Goal: Navigation & Orientation: Find specific page/section

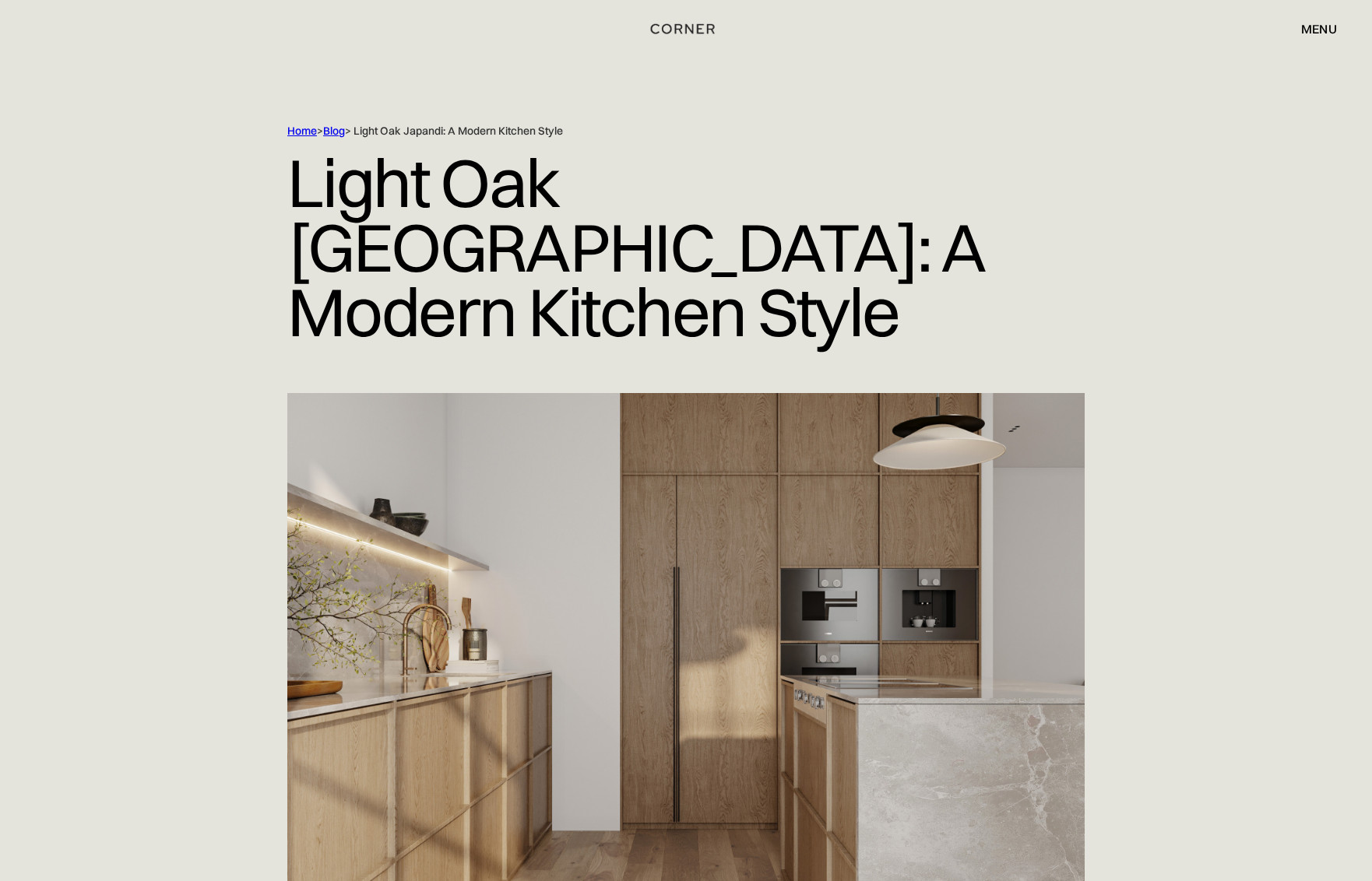
scroll to position [3, 1]
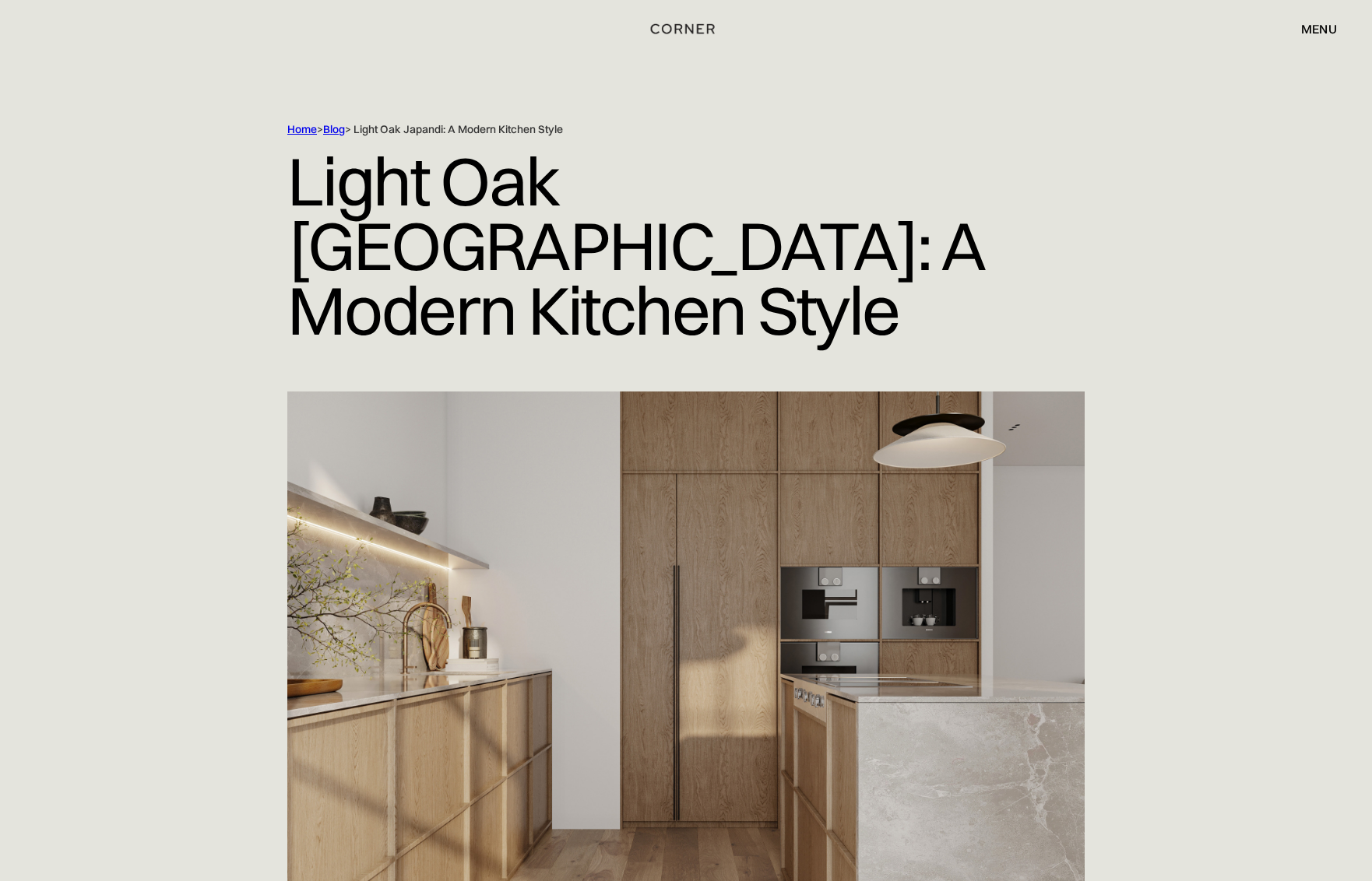
click at [645, 547] on img at bounding box center [685, 672] width 797 height 560
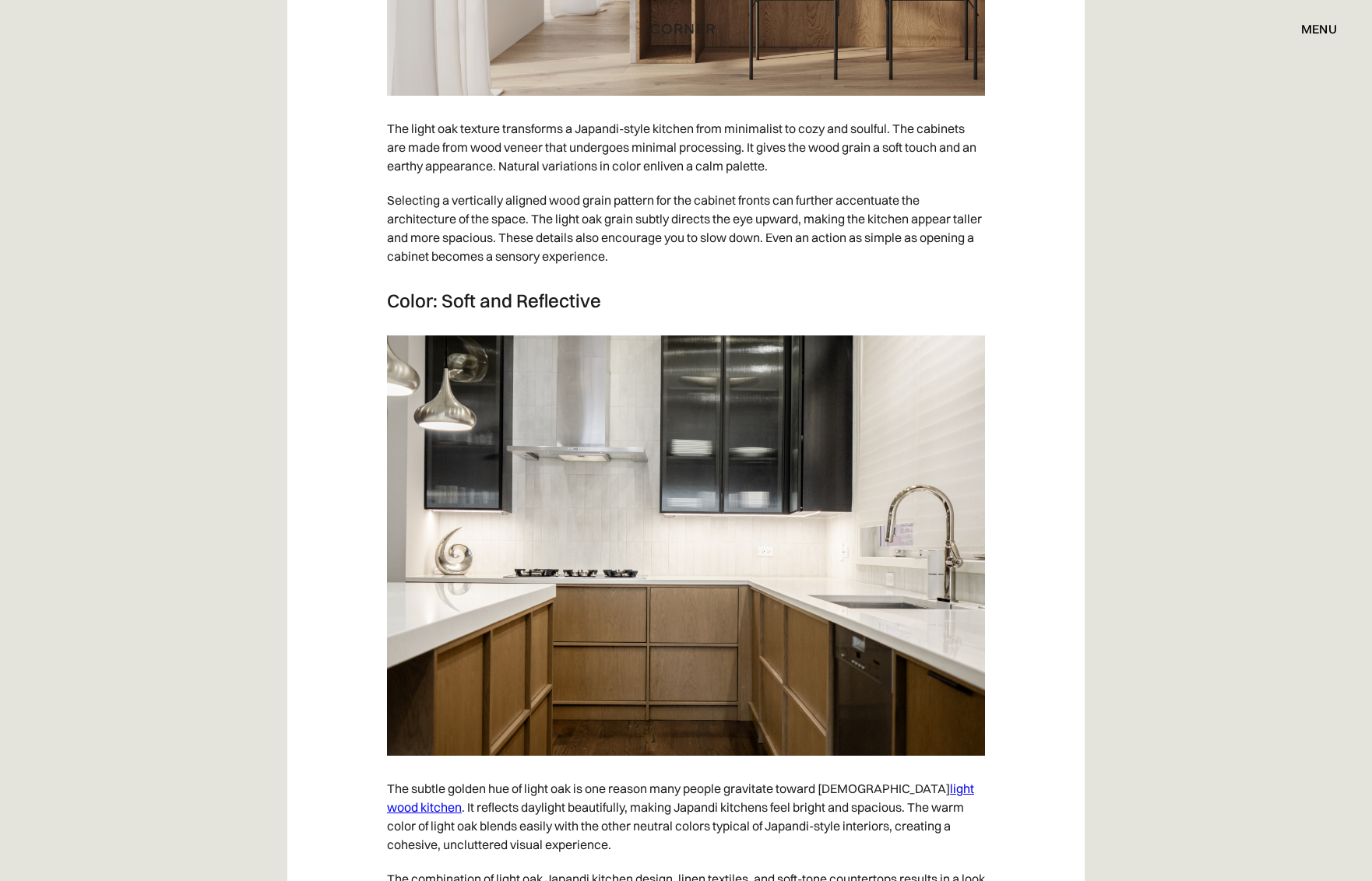
scroll to position [2619, 0]
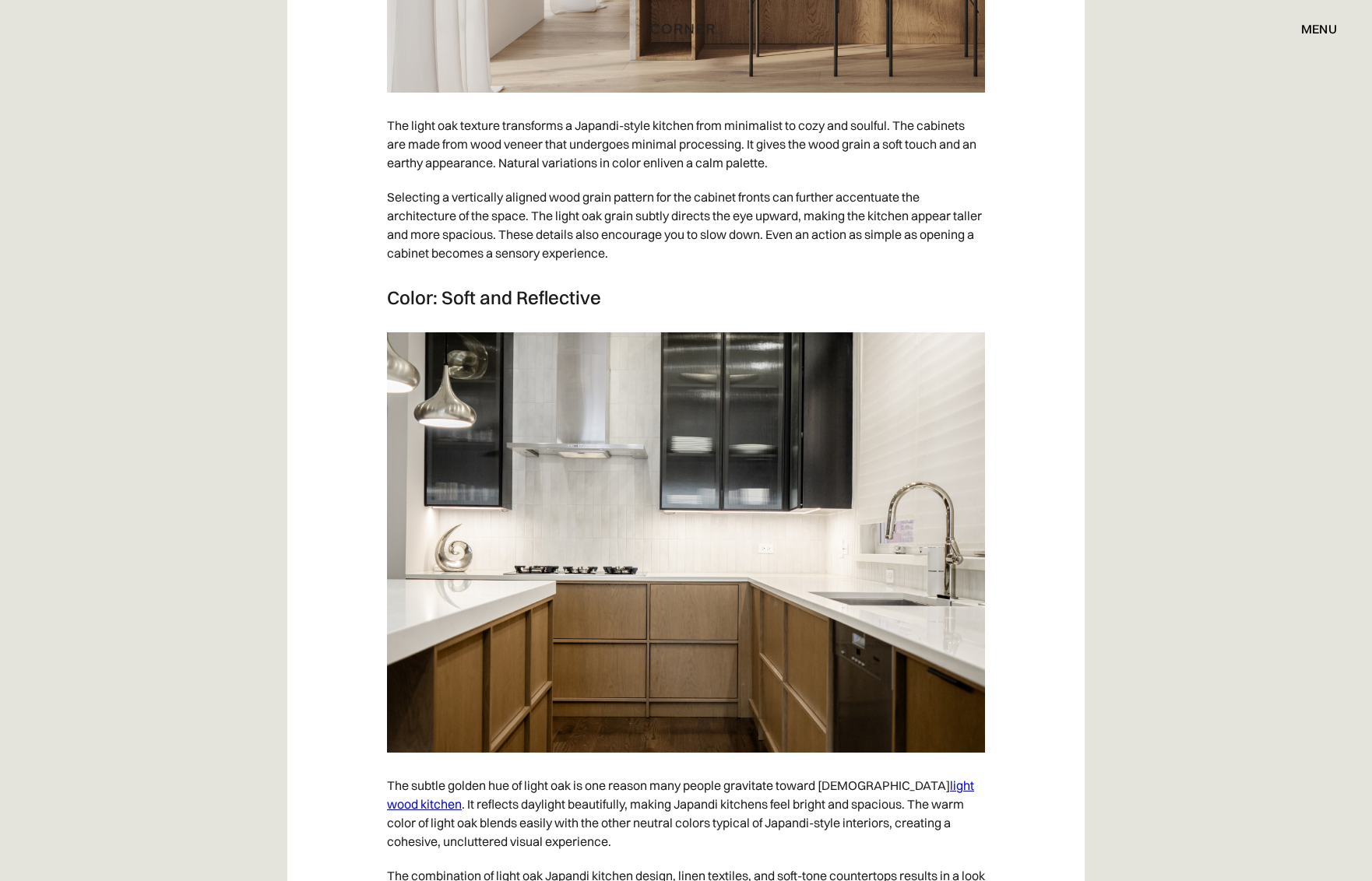
click at [645, 547] on img at bounding box center [685, 541] width 598 height 420
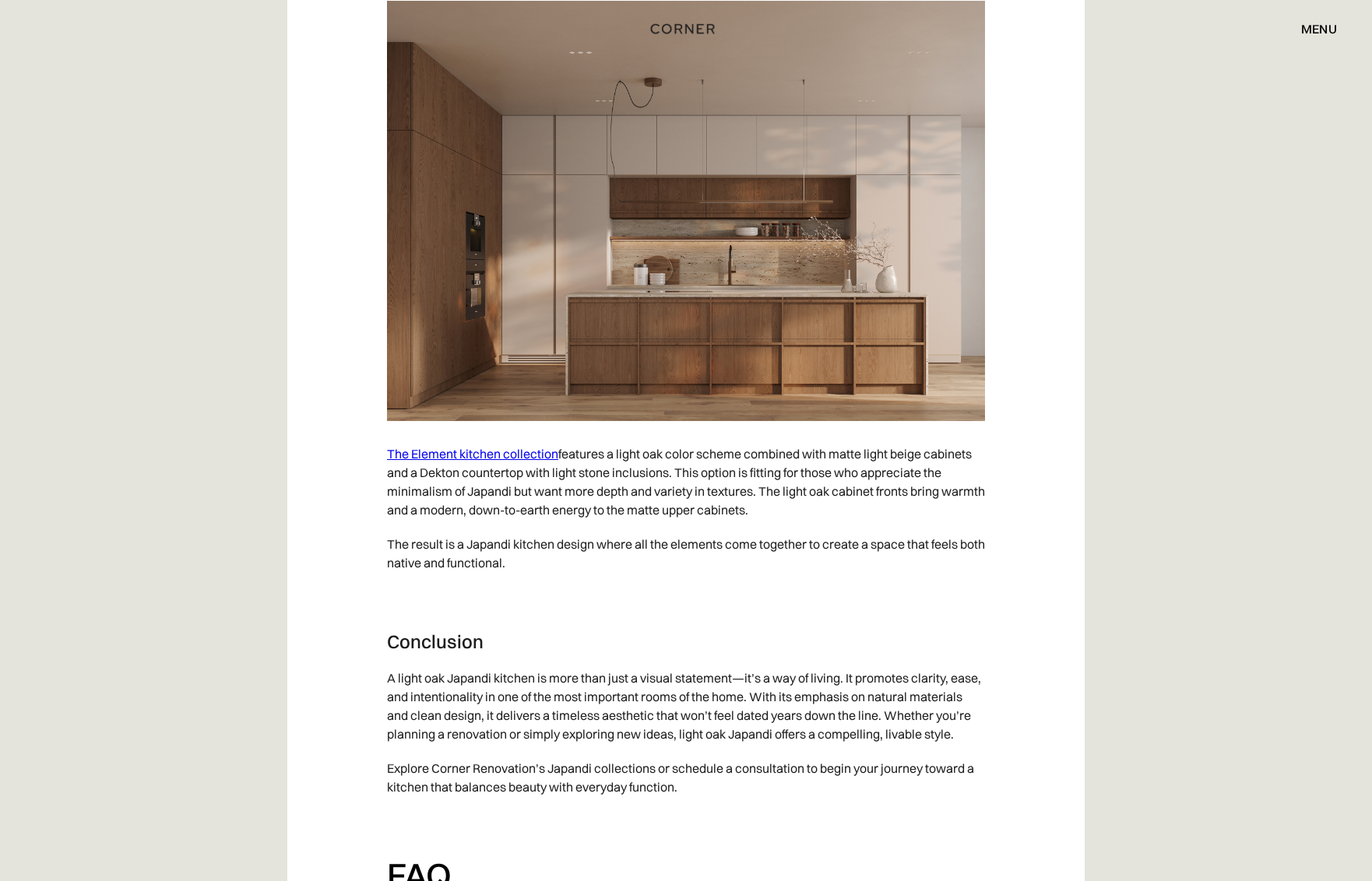
scroll to position [8455, 0]
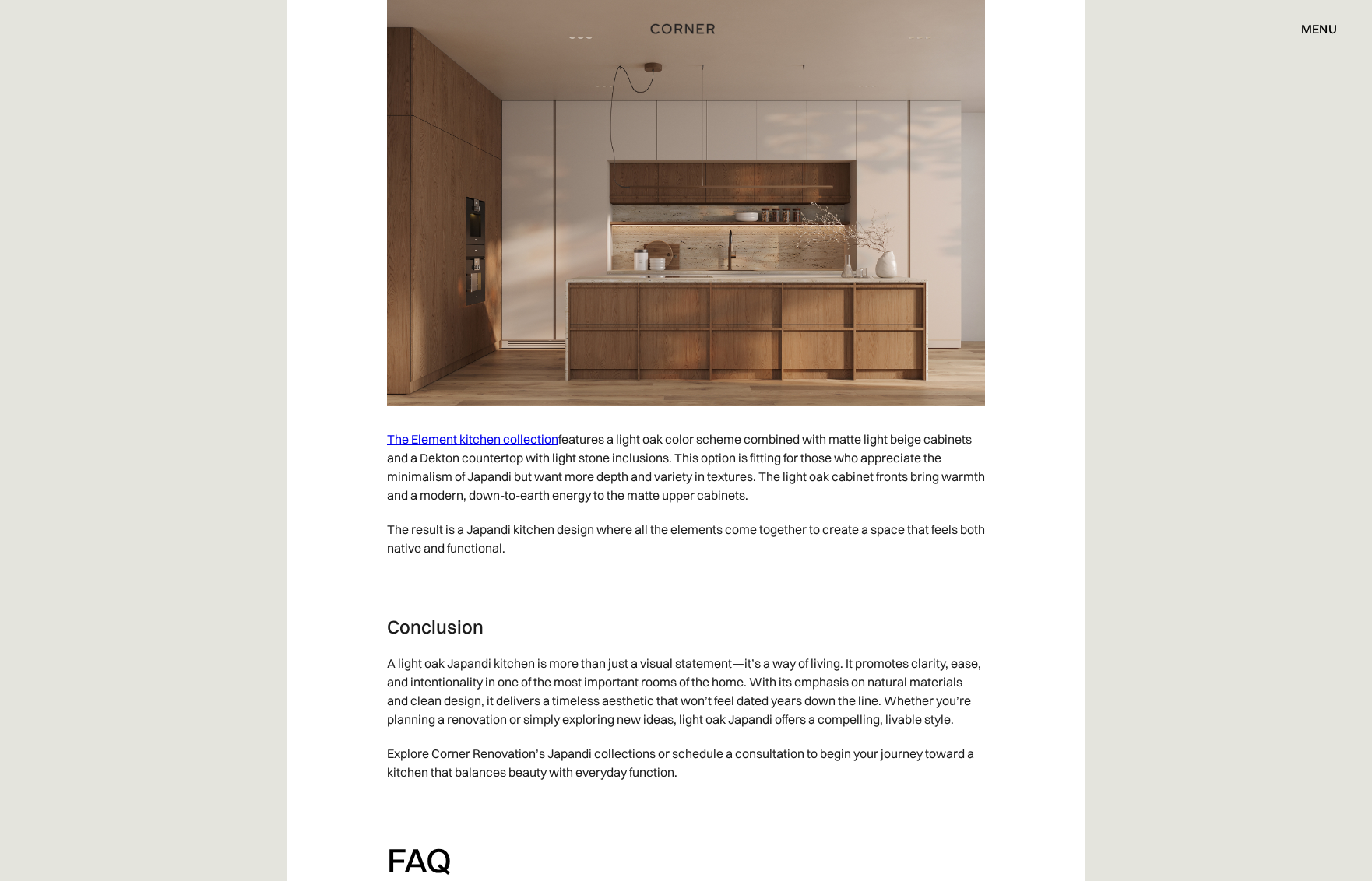
click at [491, 431] on link "The Element kitchen collection" at bounding box center [472, 439] width 171 height 16
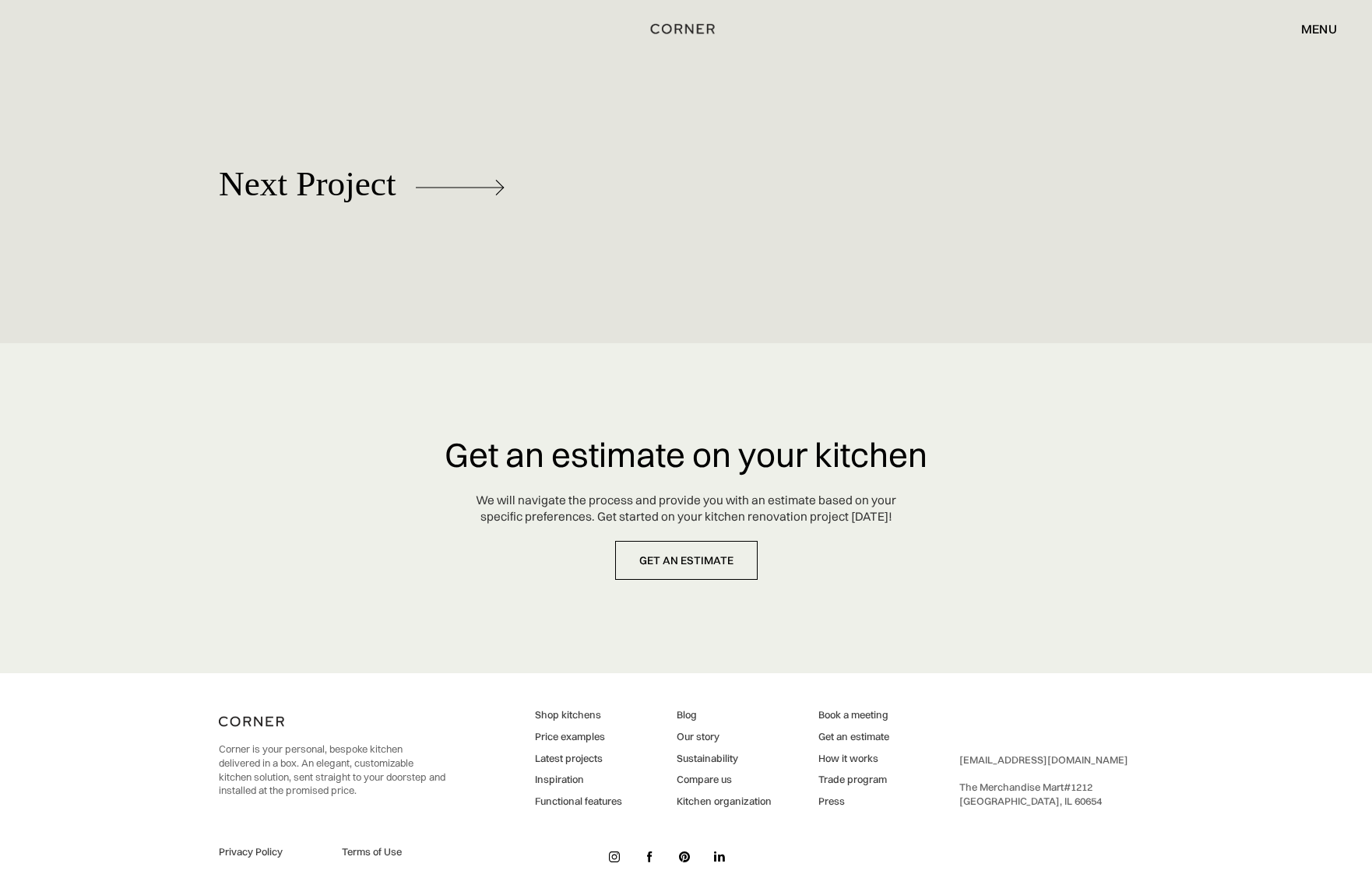
scroll to position [7649, 0]
click at [299, 186] on img at bounding box center [262, 194] width 89 height 16
click at [310, 172] on div at bounding box center [361, 194] width 285 height 123
click at [261, 186] on img at bounding box center [262, 194] width 89 height 16
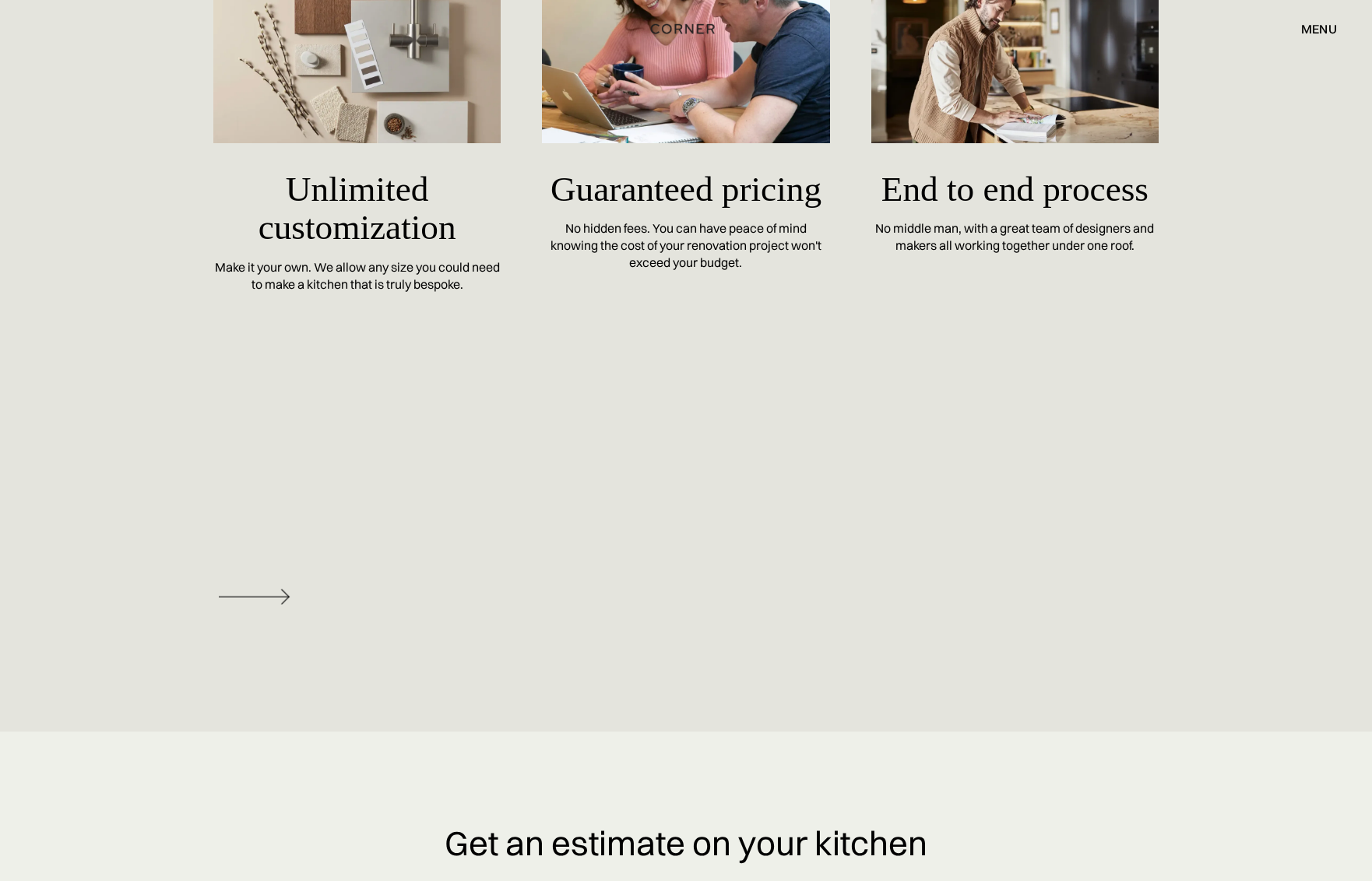
scroll to position [7265, 0]
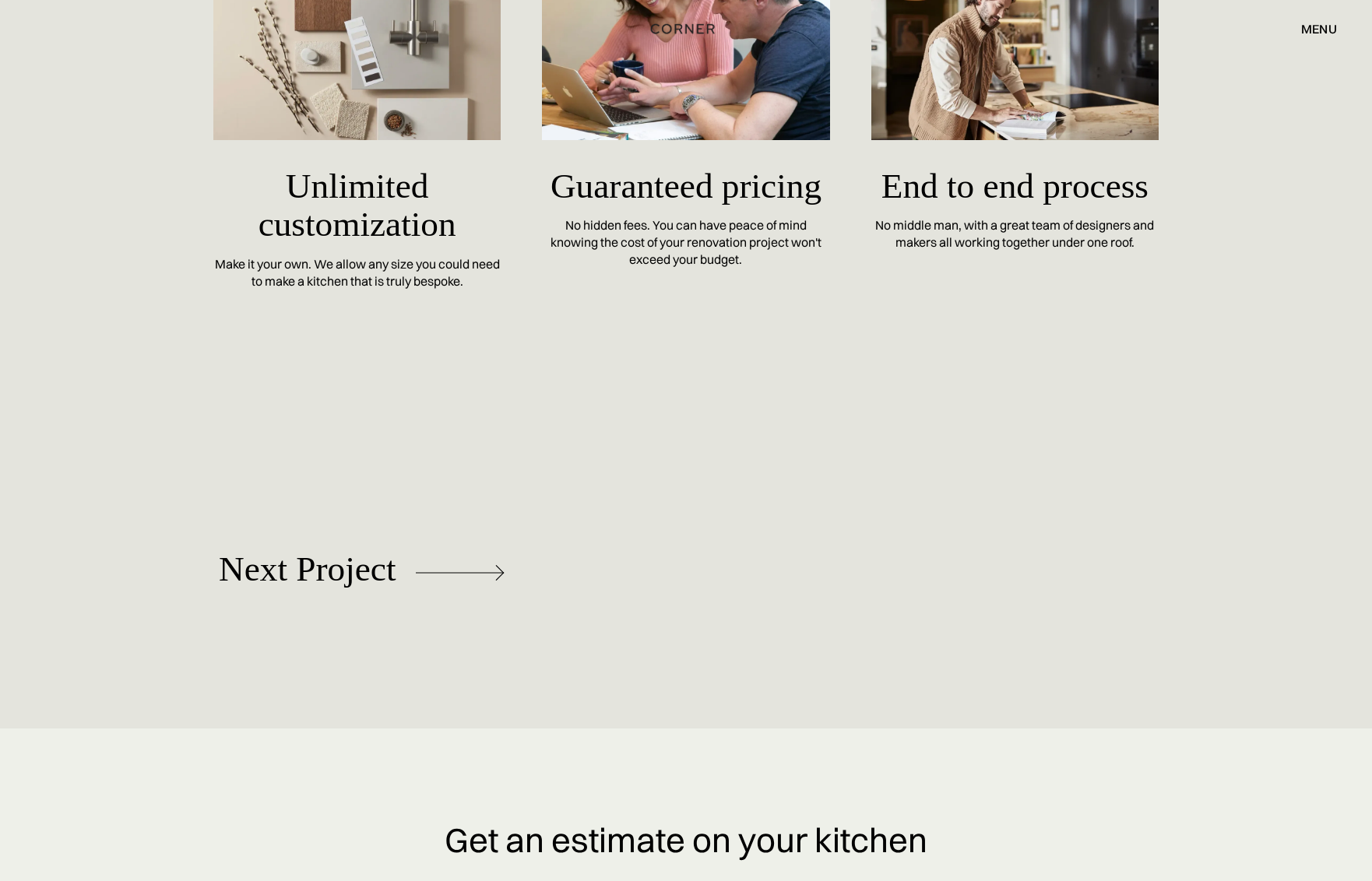
click at [325, 473] on div "Next Project" at bounding box center [686, 570] width 1372 height 313
click at [430, 414] on div "Next Project" at bounding box center [686, 570] width 1372 height 313
click at [1259, 539] on div "Next Project" at bounding box center [686, 570] width 1372 height 313
click at [506, 547] on div "Next Project" at bounding box center [685, 570] width 1028 height 127
click at [493, 487] on div "Next Project" at bounding box center [686, 570] width 1372 height 313
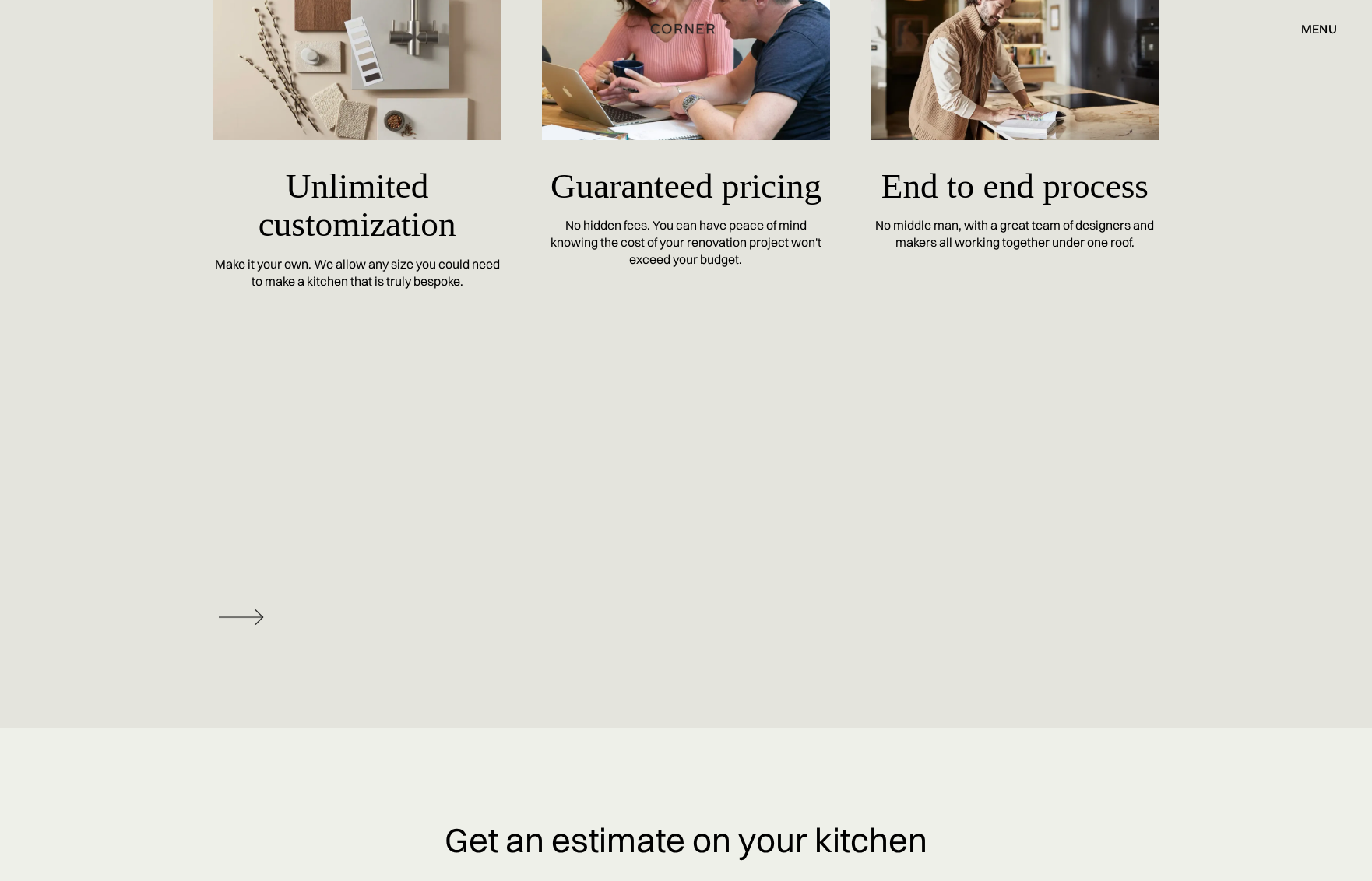
click at [482, 555] on div at bounding box center [361, 617] width 285 height 123
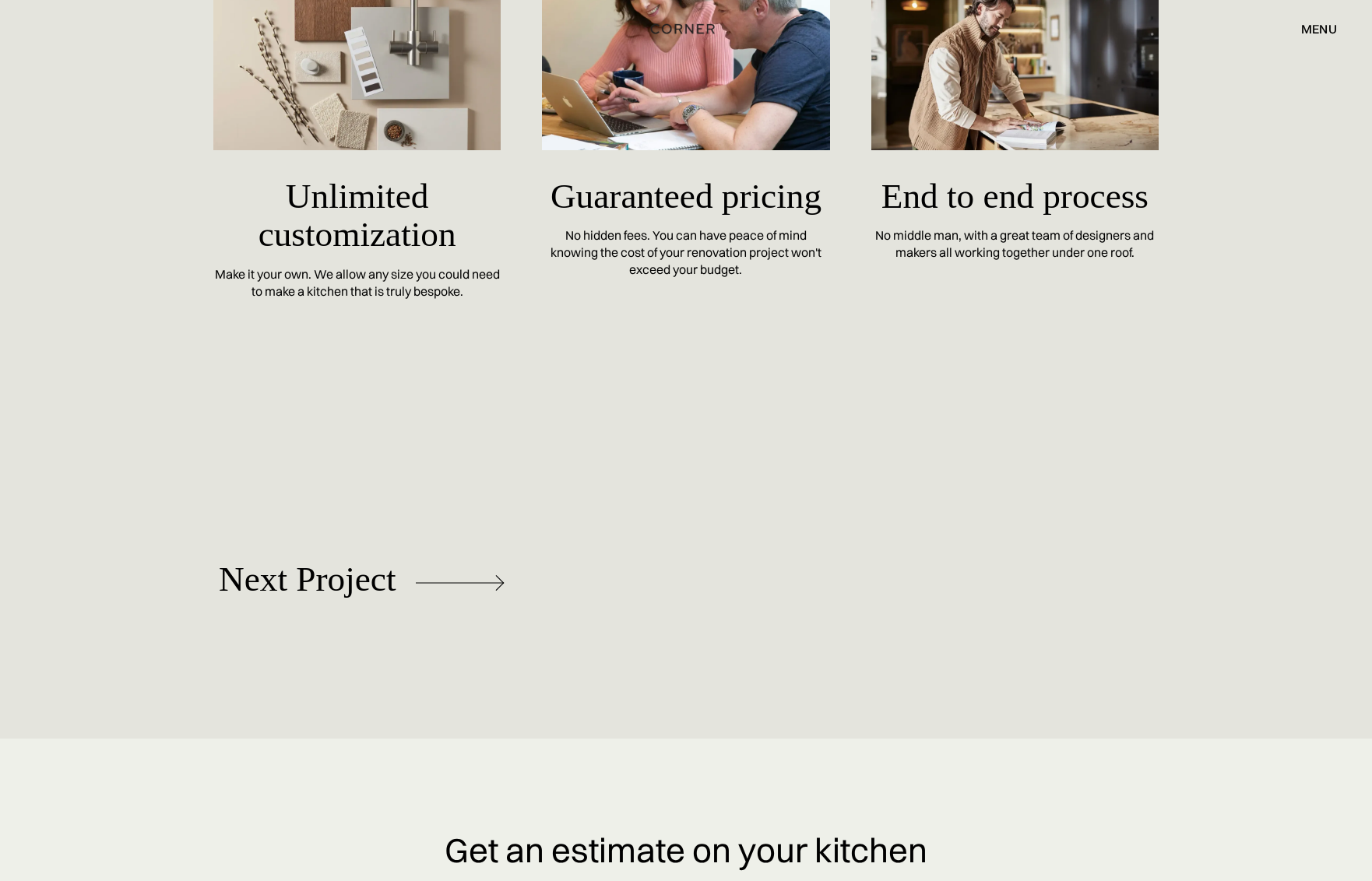
scroll to position [7250, 0]
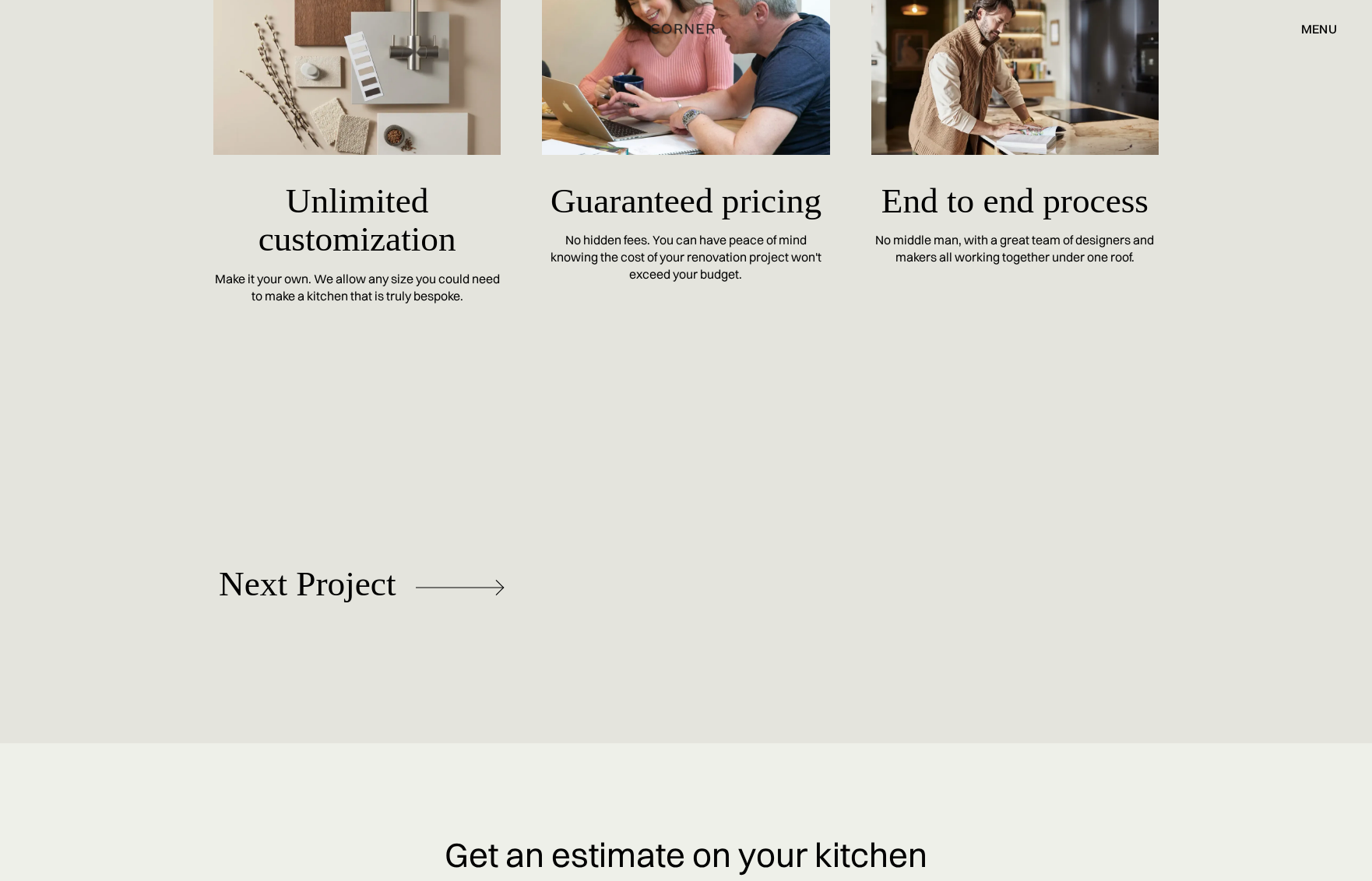
click at [1318, 27] on div "menu" at bounding box center [1318, 29] width 36 height 12
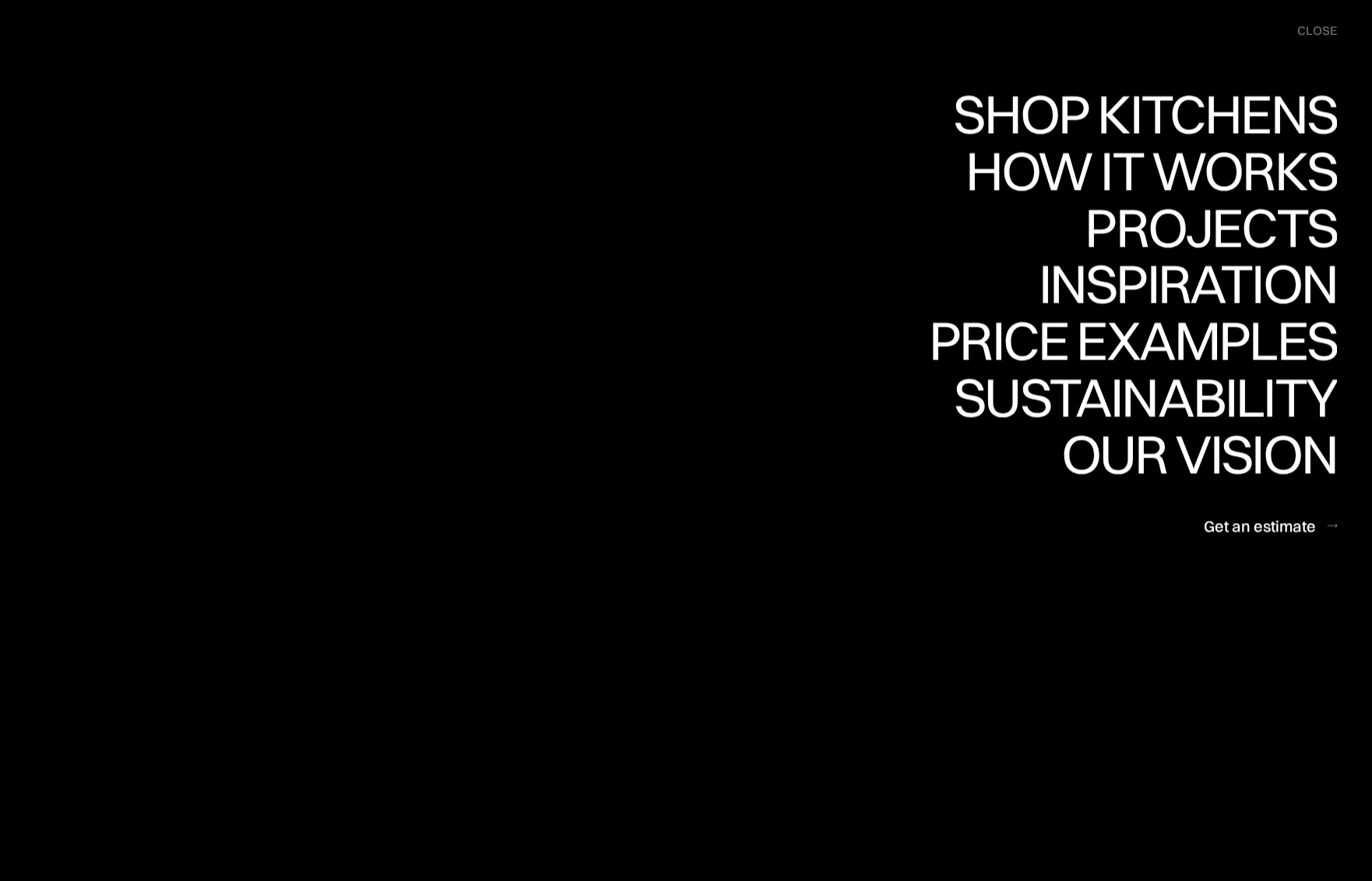
scroll to position [7196, 0]
click at [1250, 219] on div "Projects" at bounding box center [1210, 227] width 252 height 55
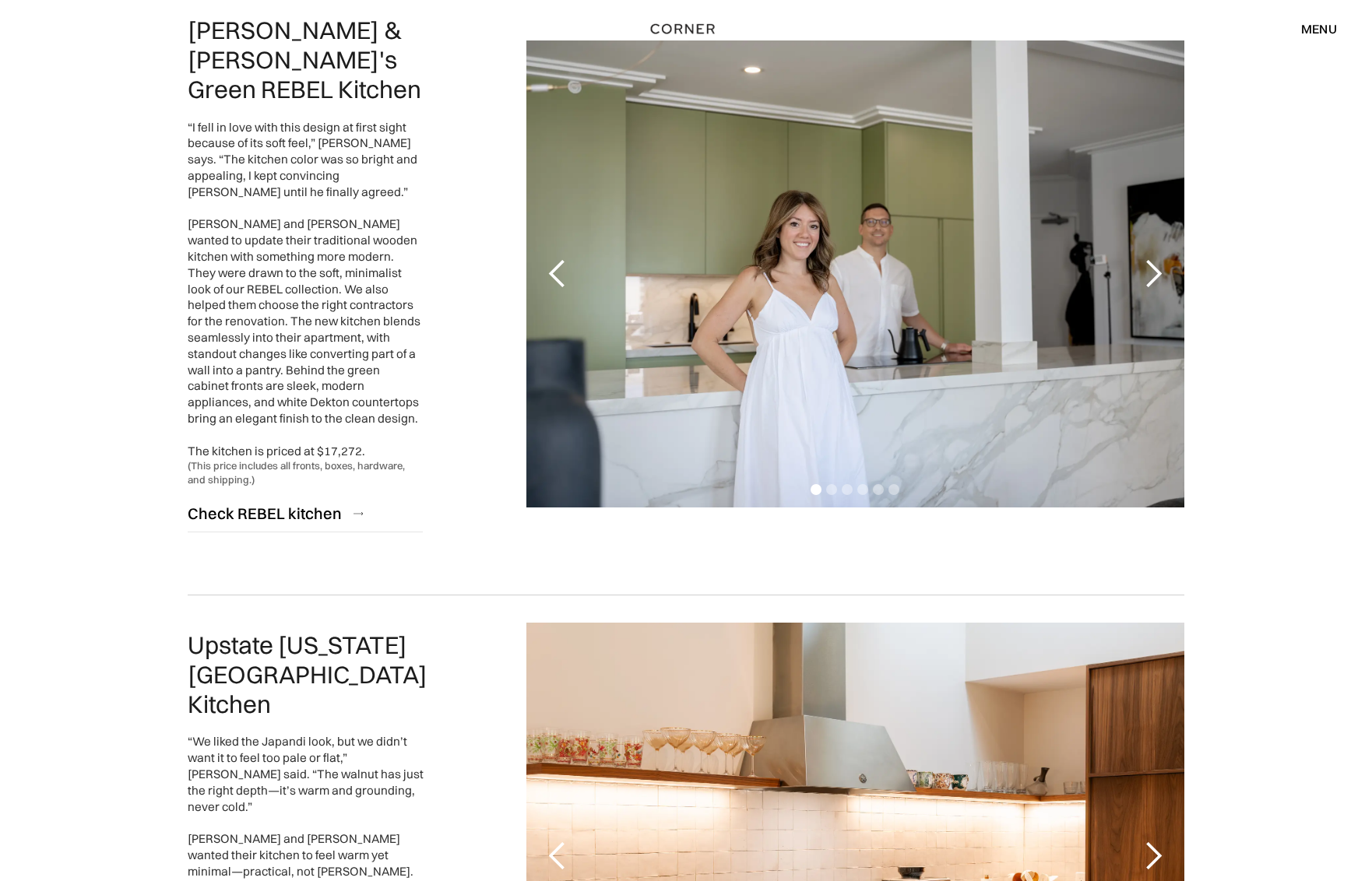
scroll to position [3000, 0]
click at [1154, 258] on div "next slide" at bounding box center [1152, 273] width 31 height 31
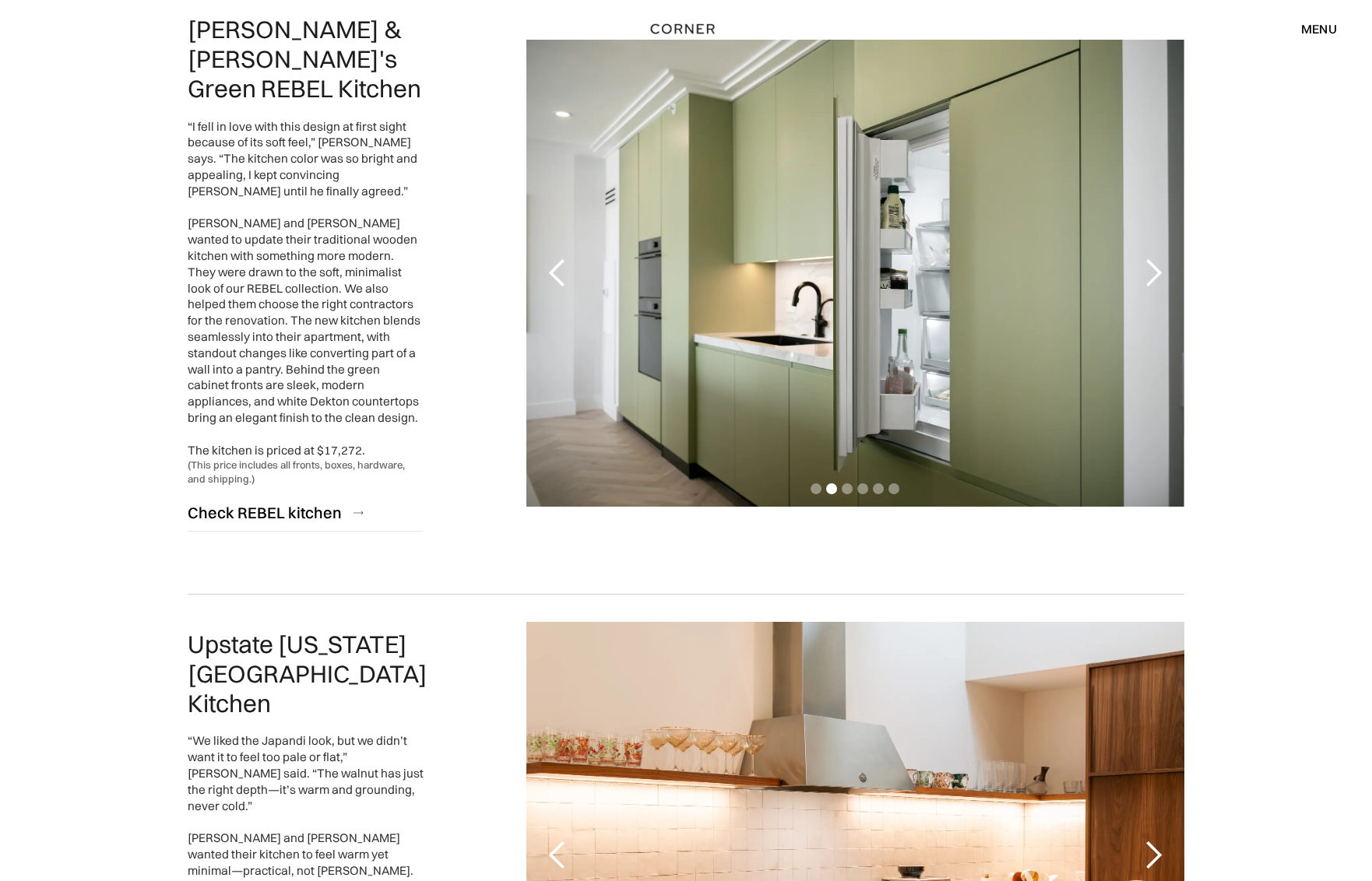
click at [1154, 258] on div "next slide" at bounding box center [1152, 273] width 31 height 31
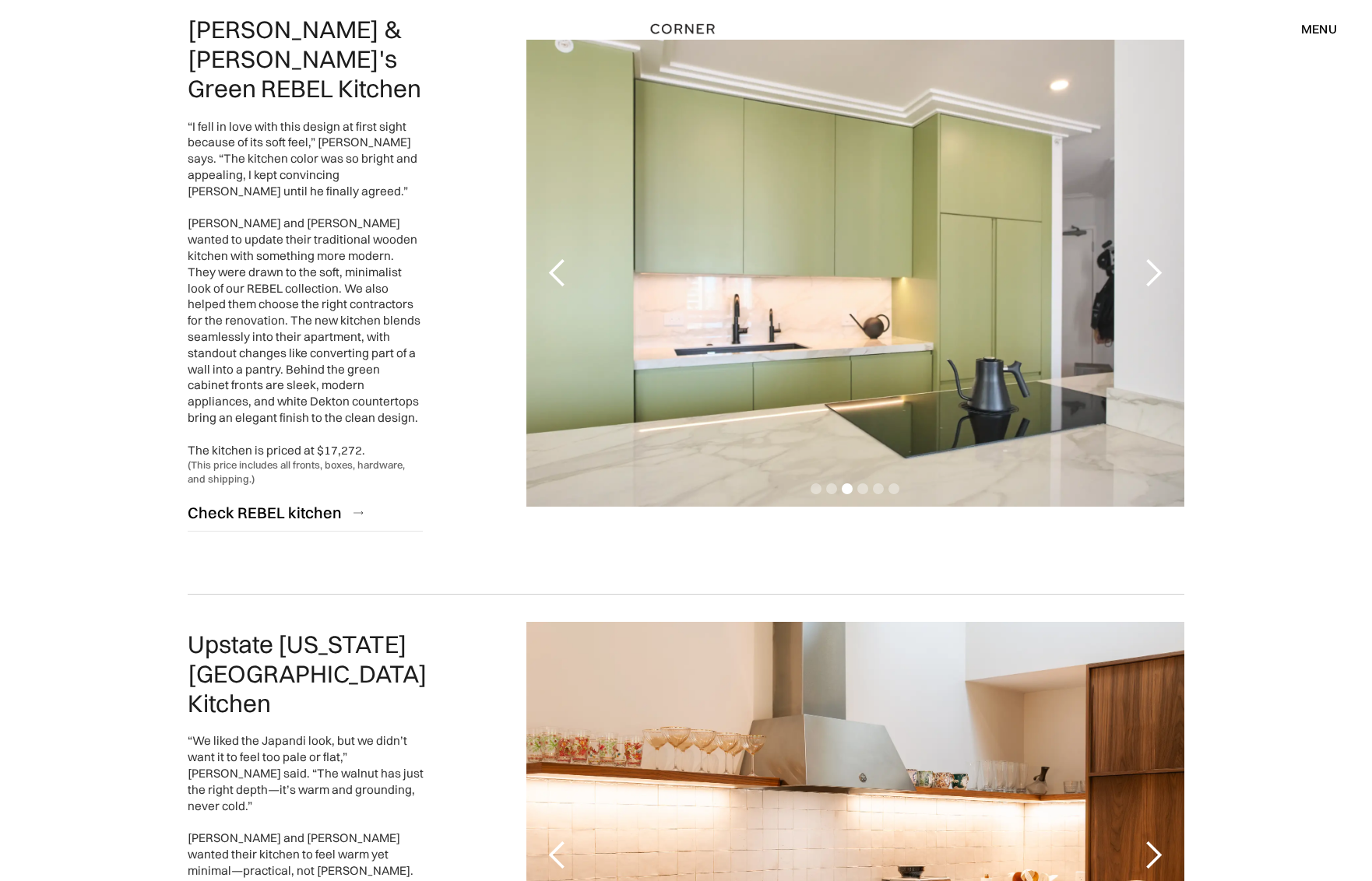
click at [1154, 258] on div "next slide" at bounding box center [1152, 273] width 31 height 31
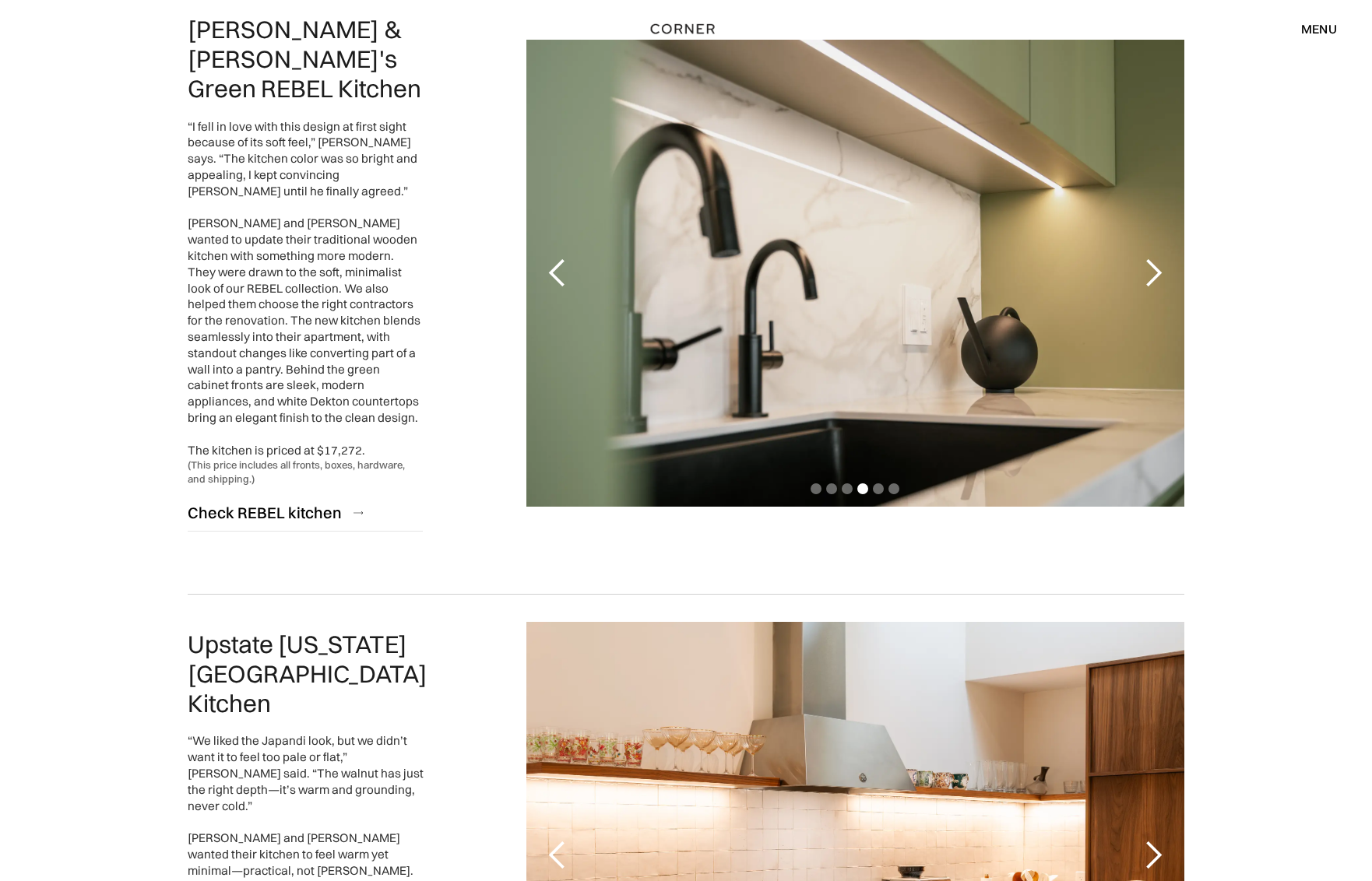
click at [1154, 258] on div "next slide" at bounding box center [1152, 273] width 31 height 31
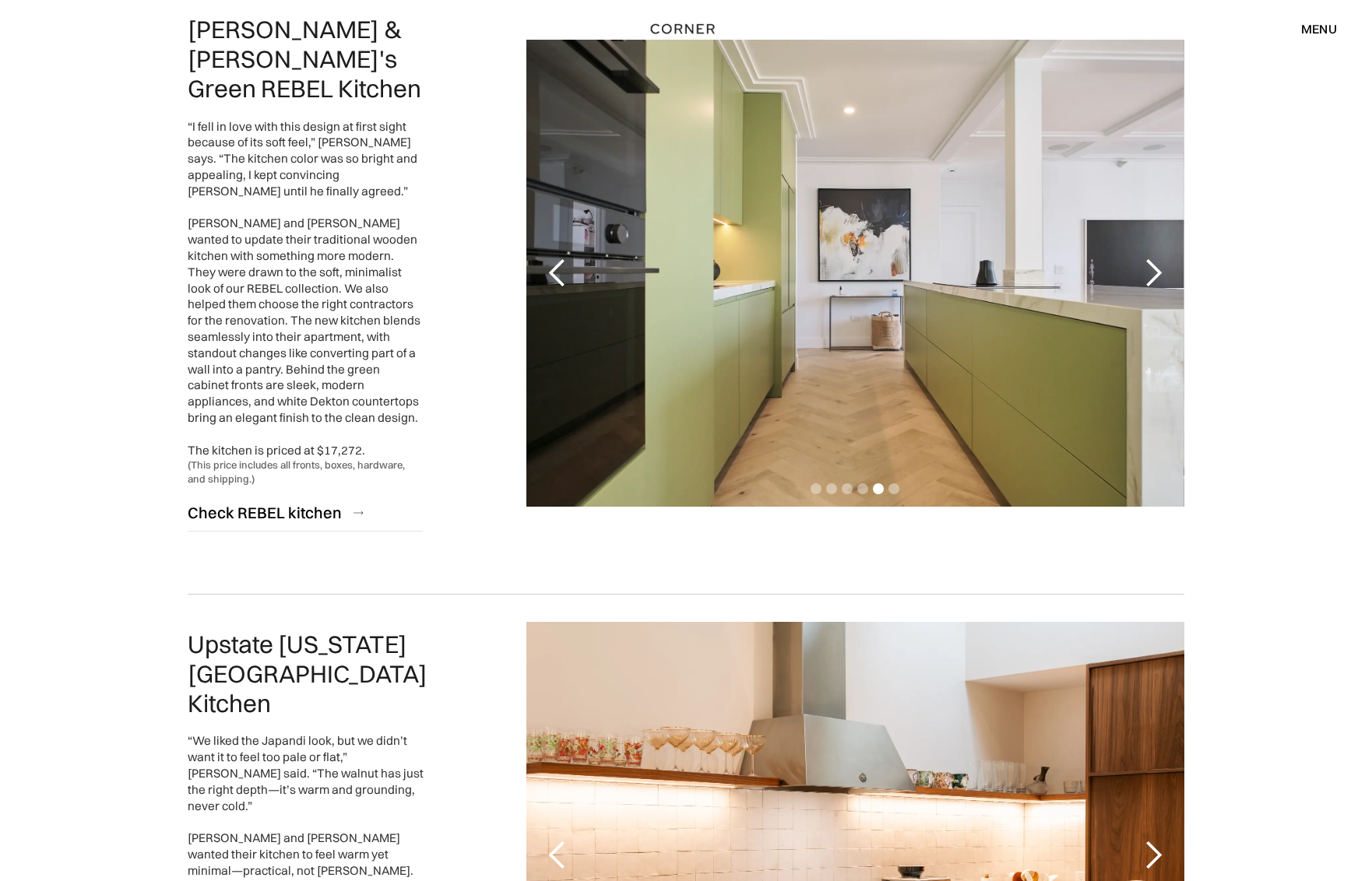
click at [1154, 258] on div "next slide" at bounding box center [1152, 273] width 31 height 31
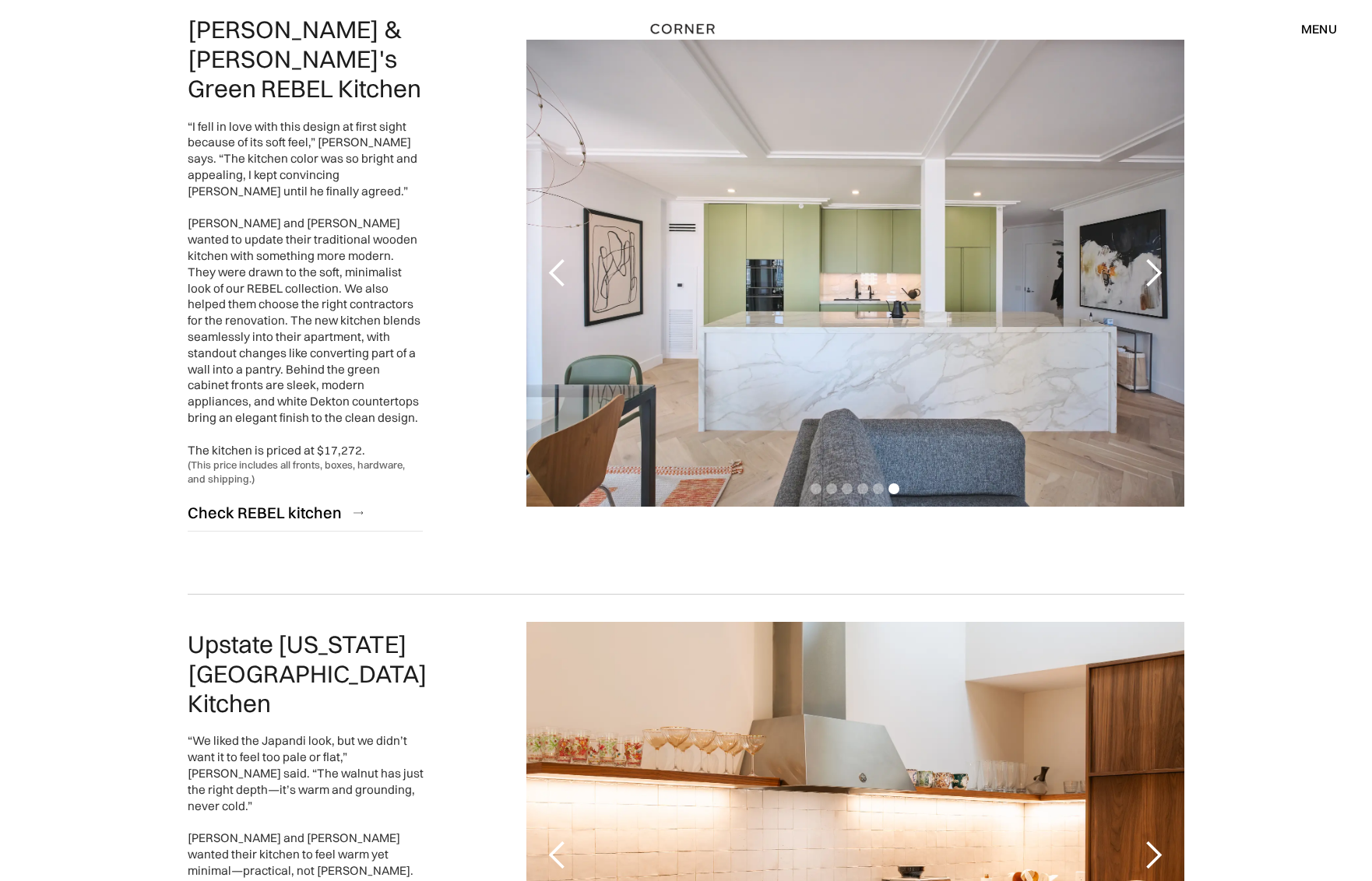
click at [1154, 258] on div "next slide" at bounding box center [1152, 273] width 31 height 31
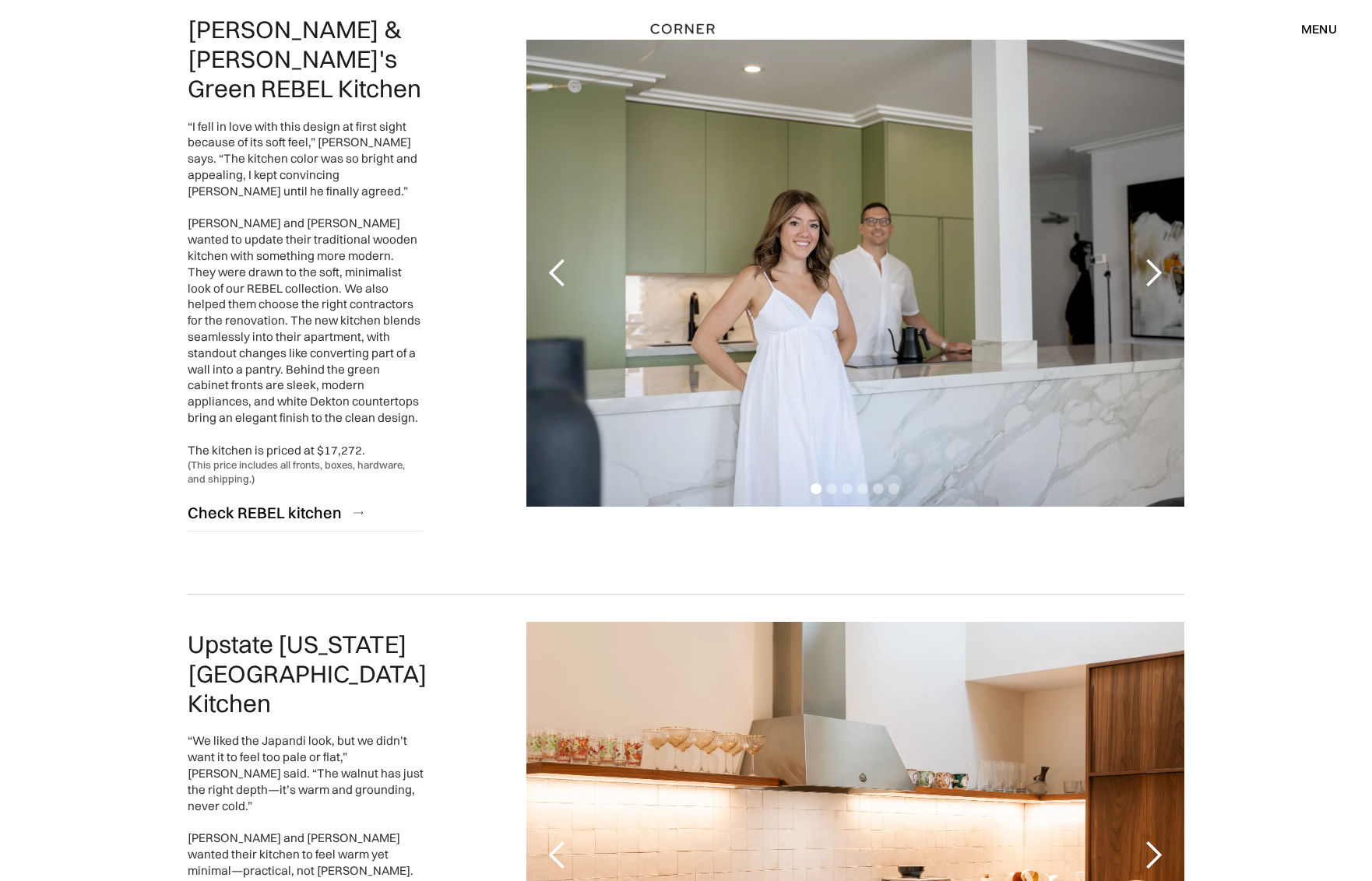
click at [1154, 258] on div "next slide" at bounding box center [1152, 273] width 31 height 31
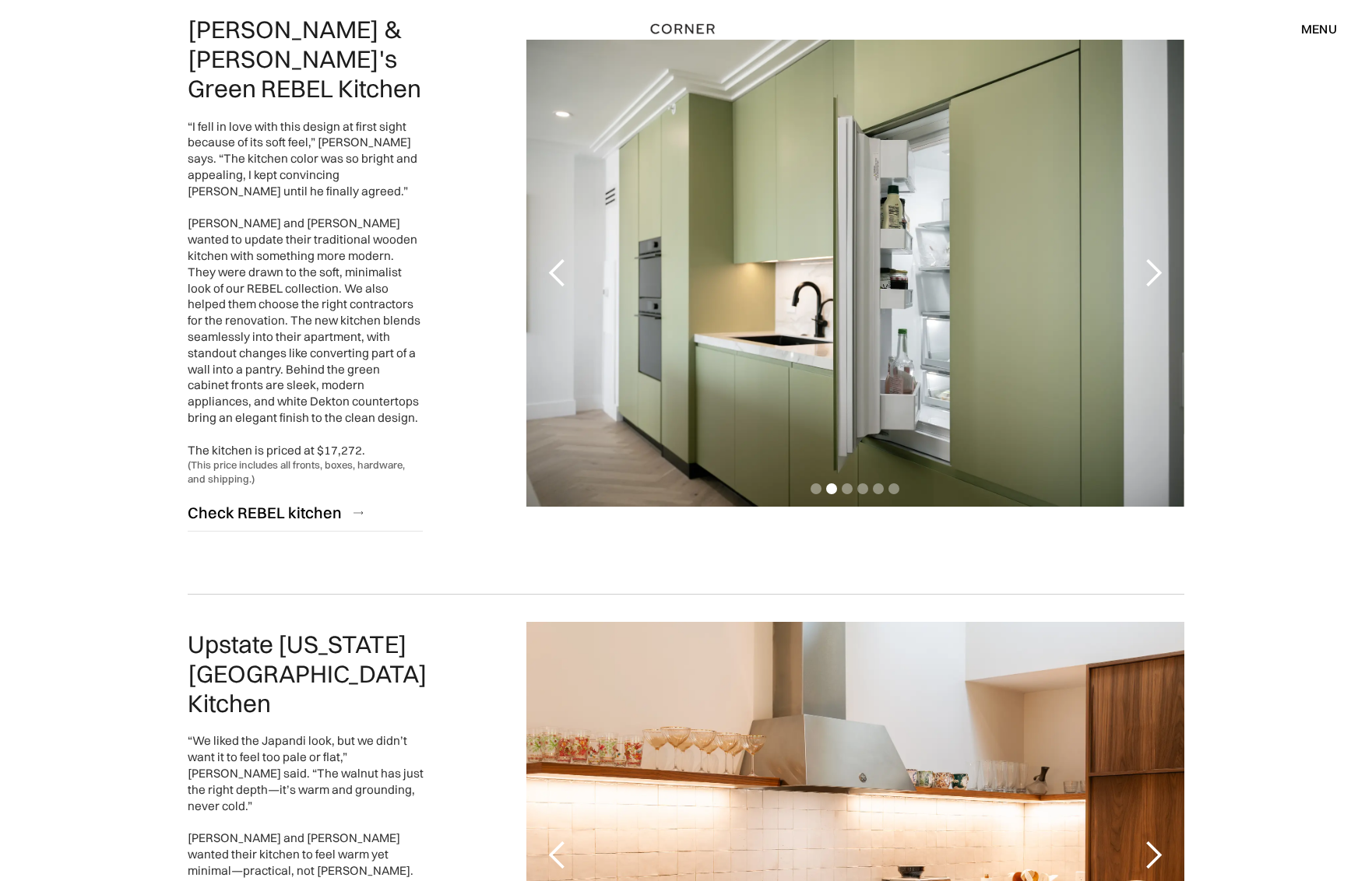
click at [558, 258] on div "previous slide" at bounding box center [557, 273] width 31 height 31
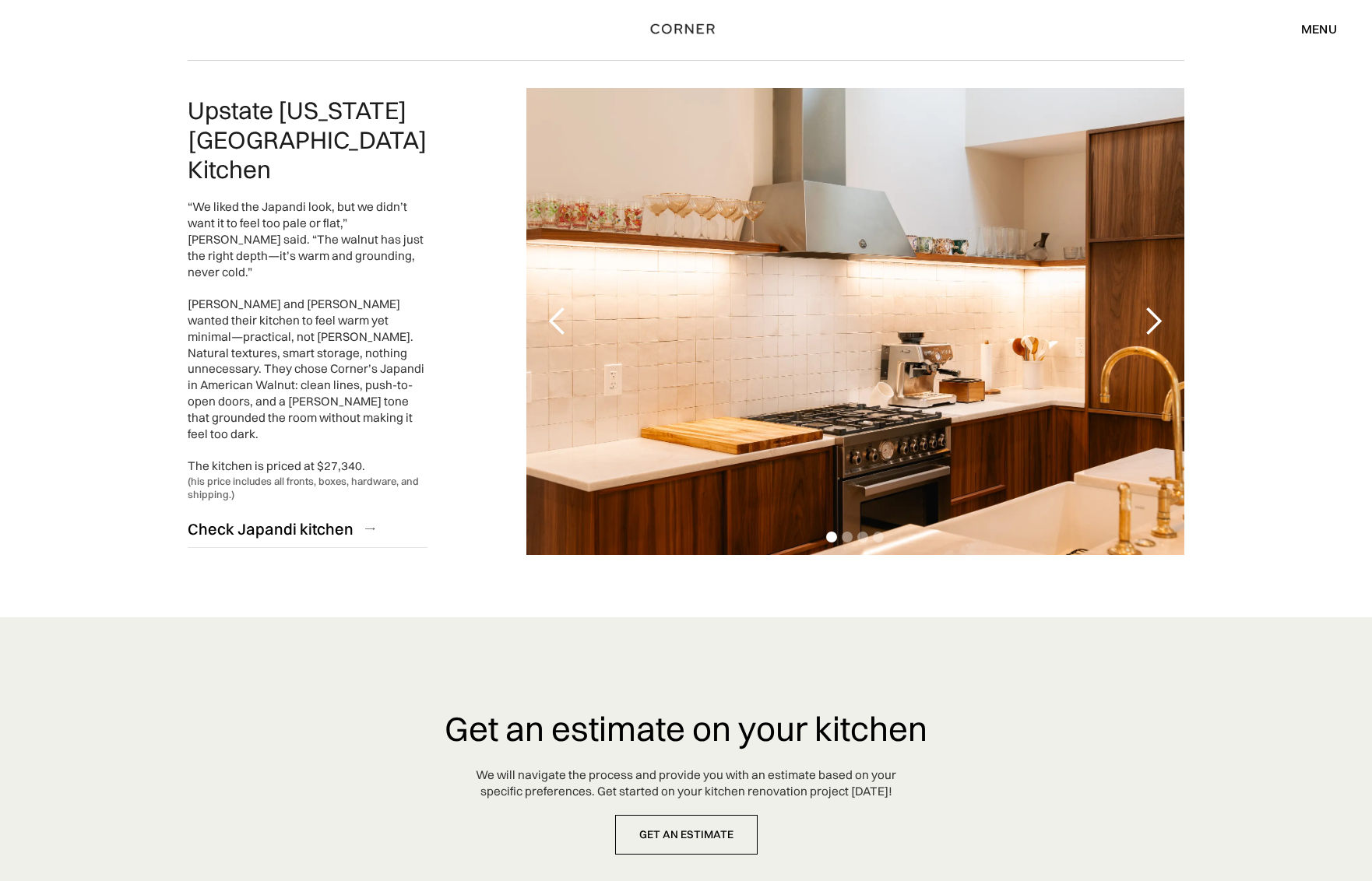
scroll to position [3543, 0]
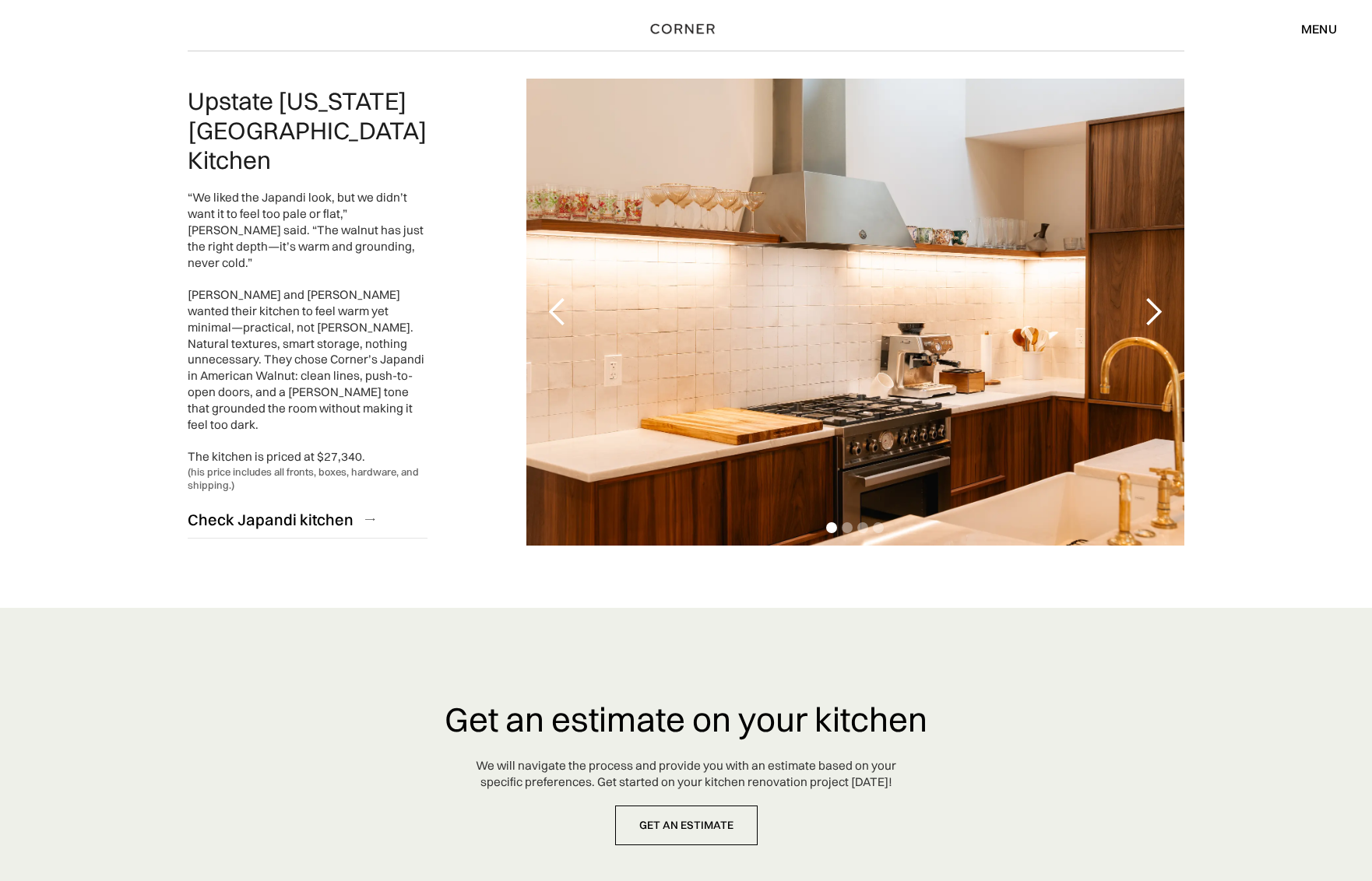
click at [1149, 297] on div "next slide" at bounding box center [1152, 312] width 31 height 31
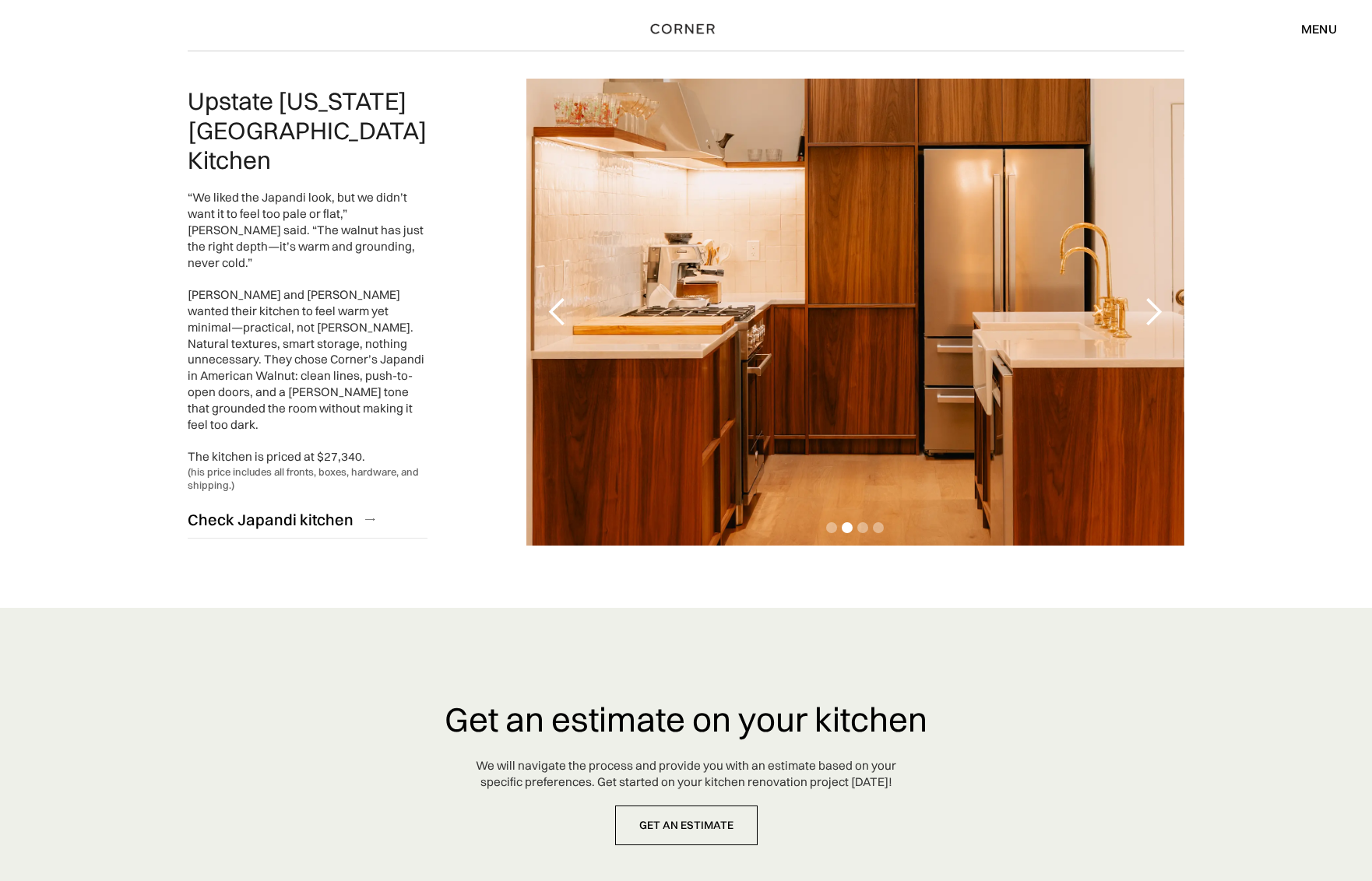
click at [1149, 297] on div "next slide" at bounding box center [1152, 312] width 31 height 31
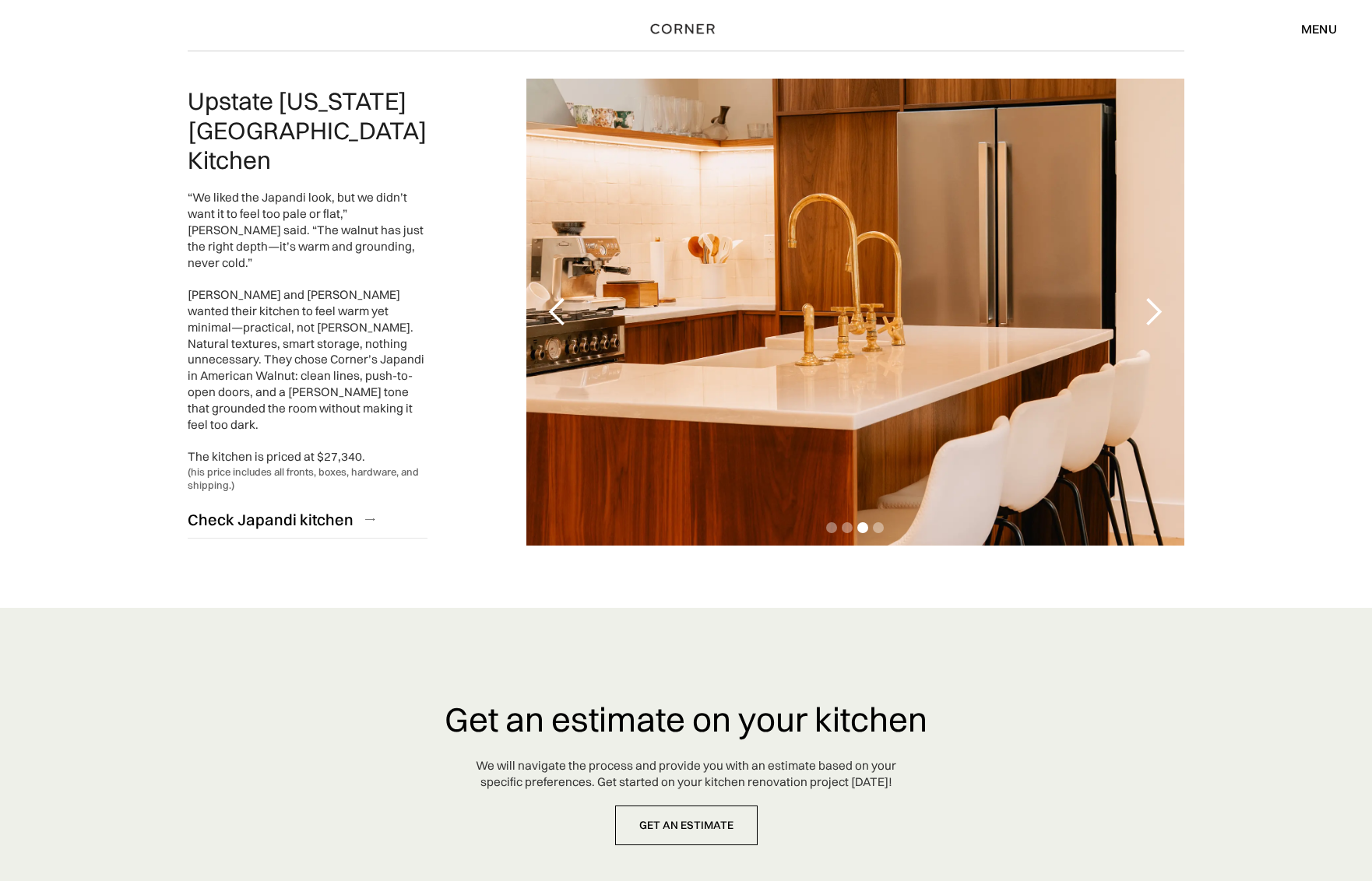
click at [1149, 297] on div "next slide" at bounding box center [1152, 312] width 31 height 31
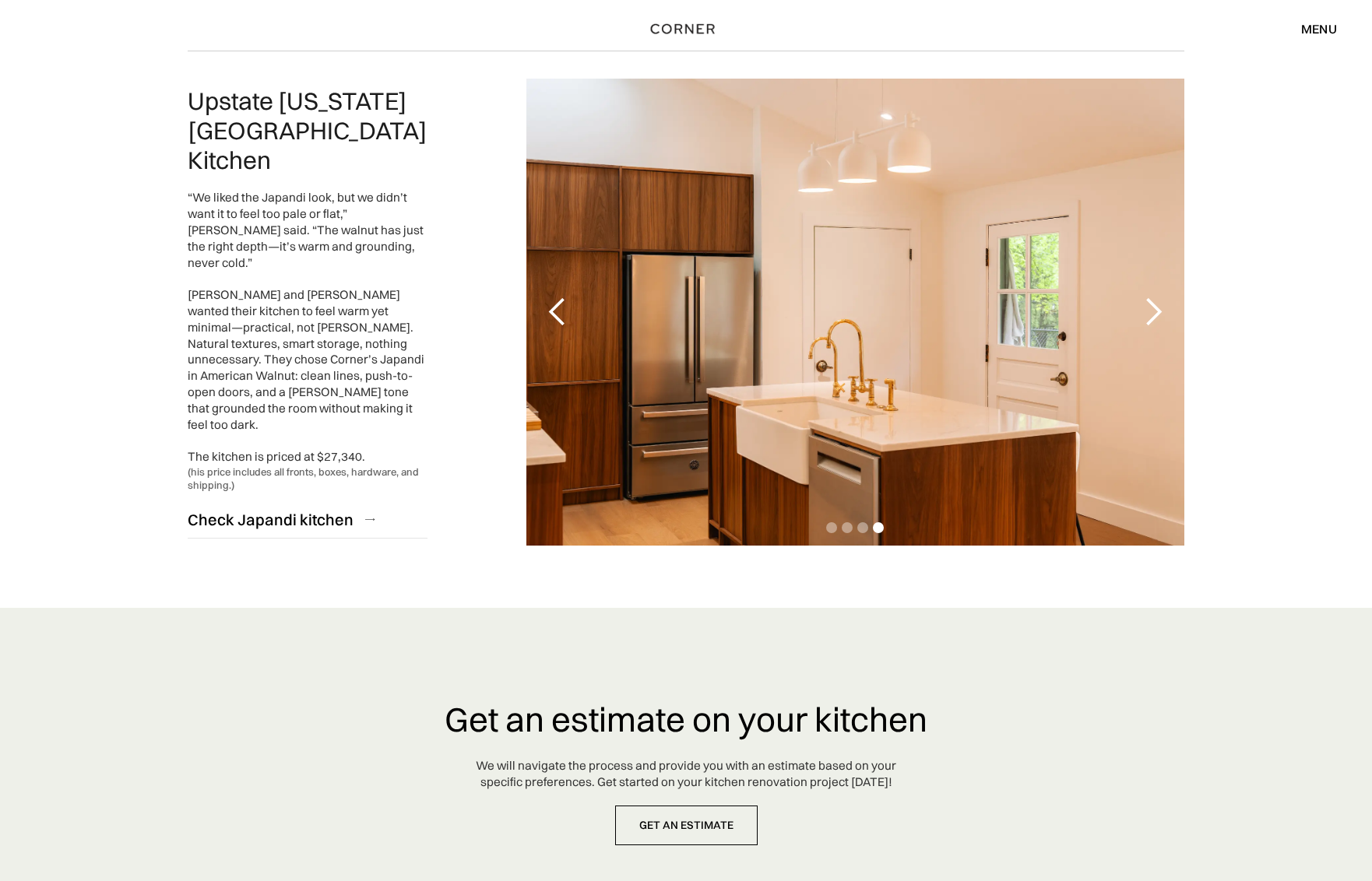
click at [1149, 297] on div "next slide" at bounding box center [1152, 312] width 31 height 31
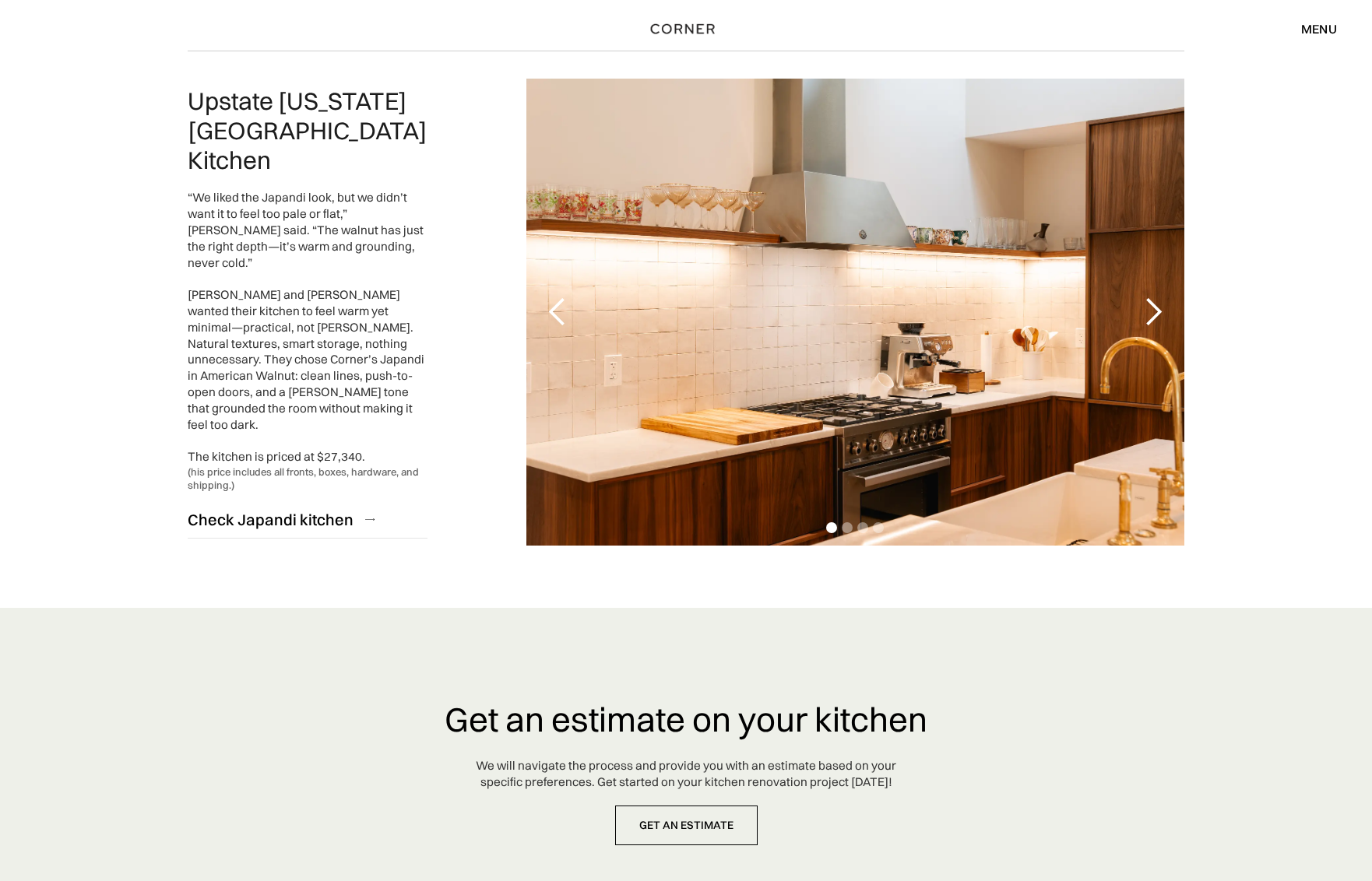
click at [1149, 297] on div "next slide" at bounding box center [1152, 312] width 31 height 31
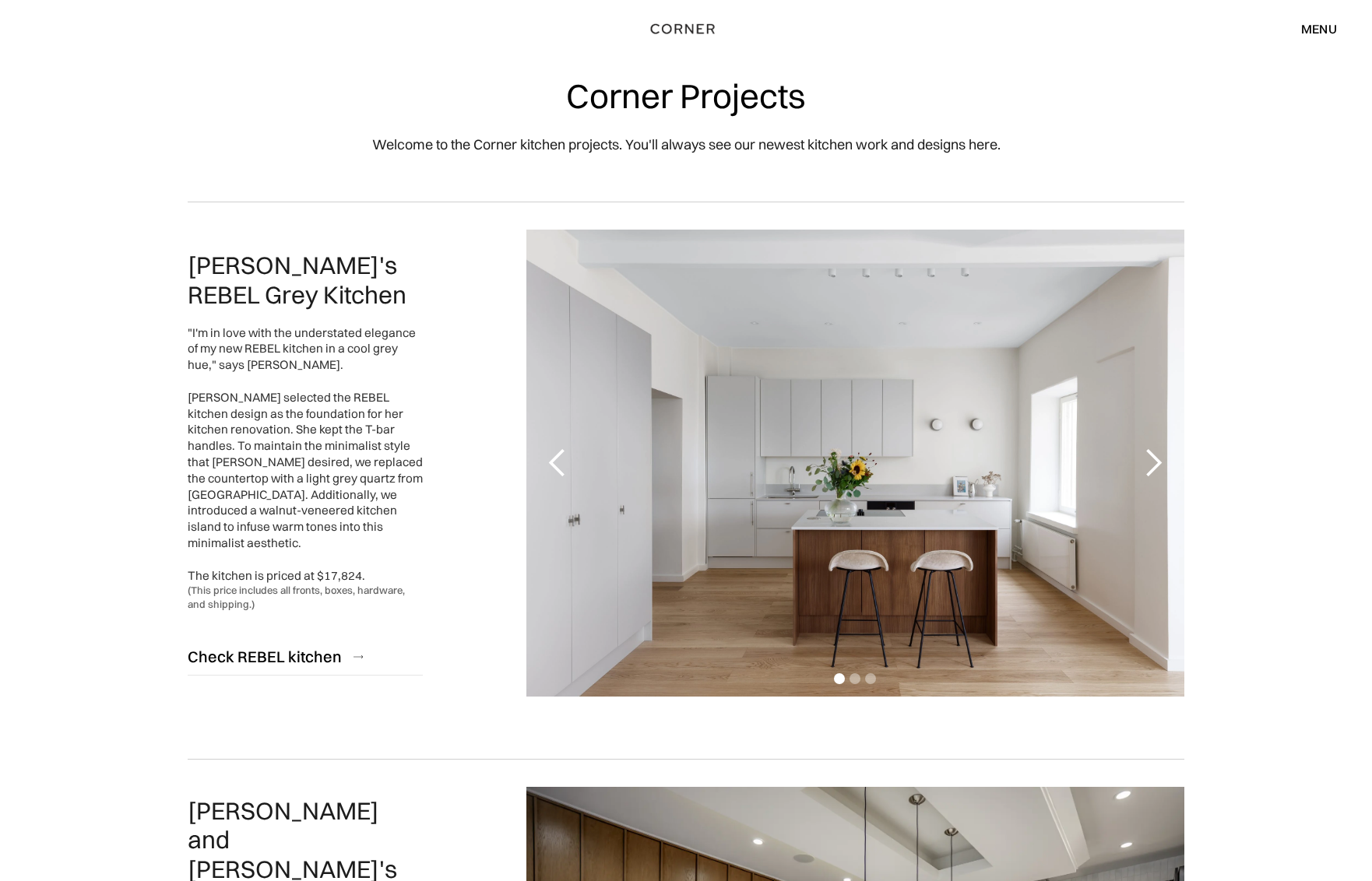
scroll to position [0, 0]
click at [1315, 30] on div "menu" at bounding box center [1318, 29] width 36 height 12
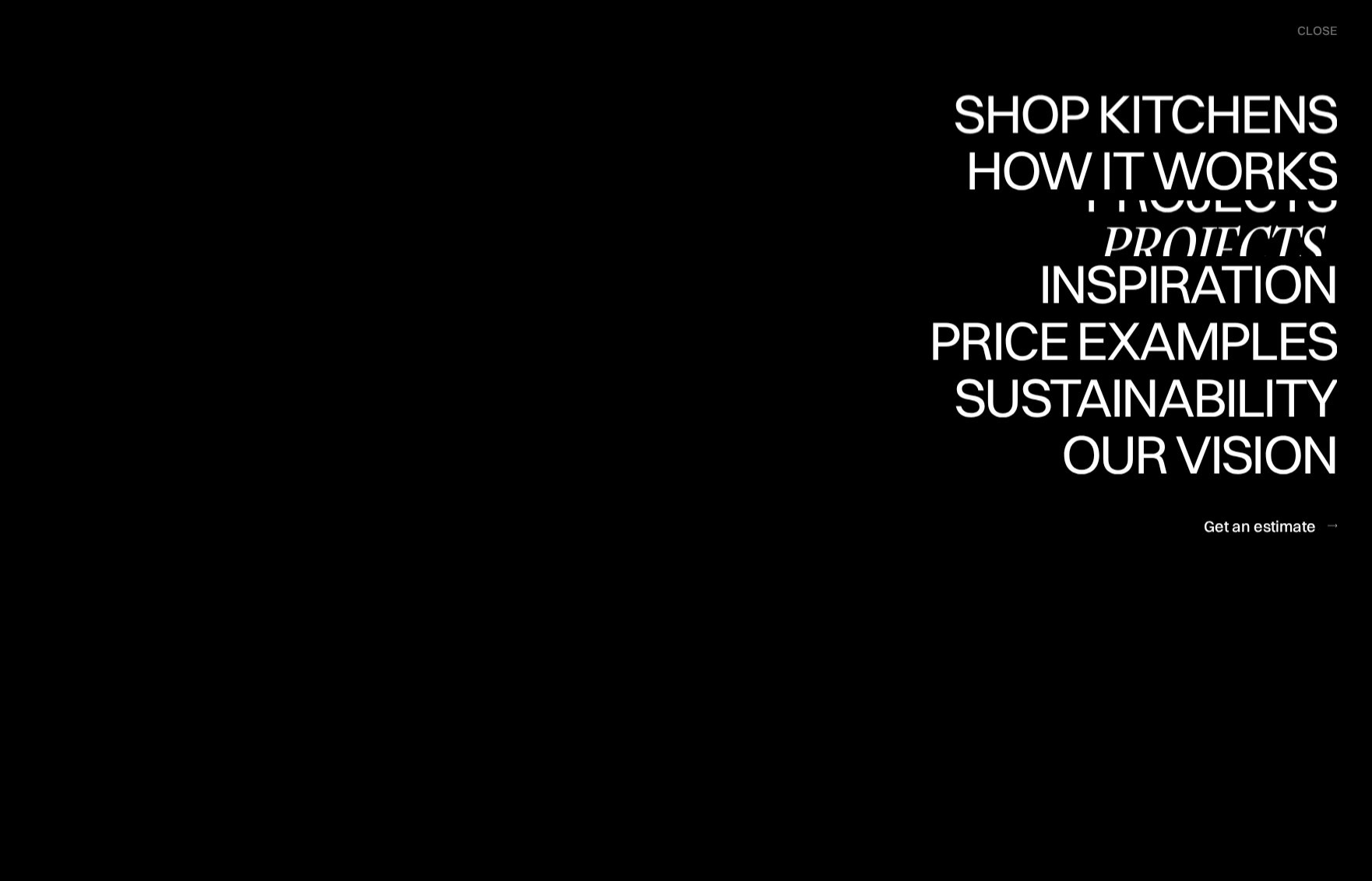
click at [1272, 217] on link "Projects Projects" at bounding box center [1210, 228] width 252 height 57
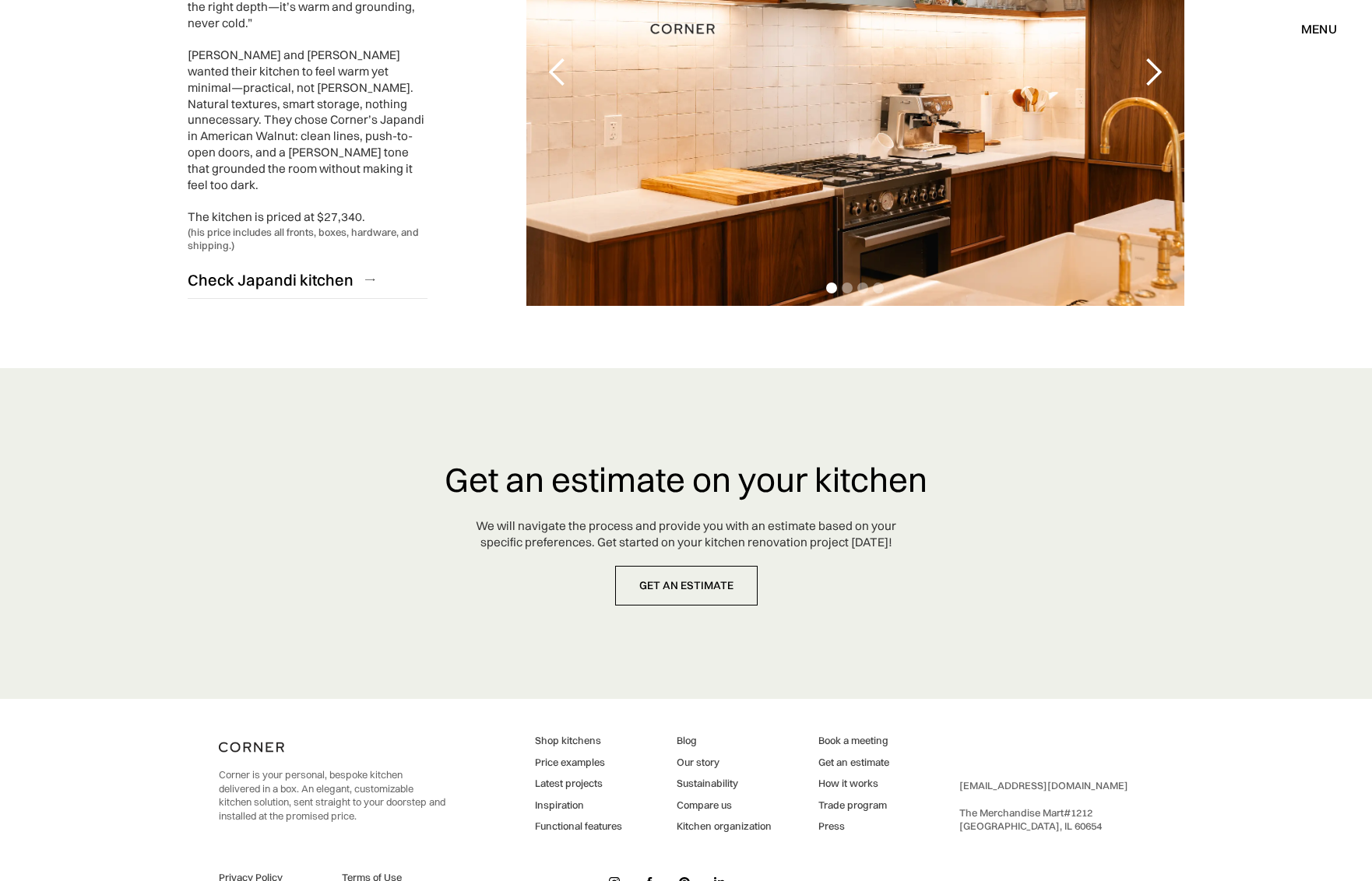
scroll to position [3782, 0]
